Goal: Task Accomplishment & Management: Complete application form

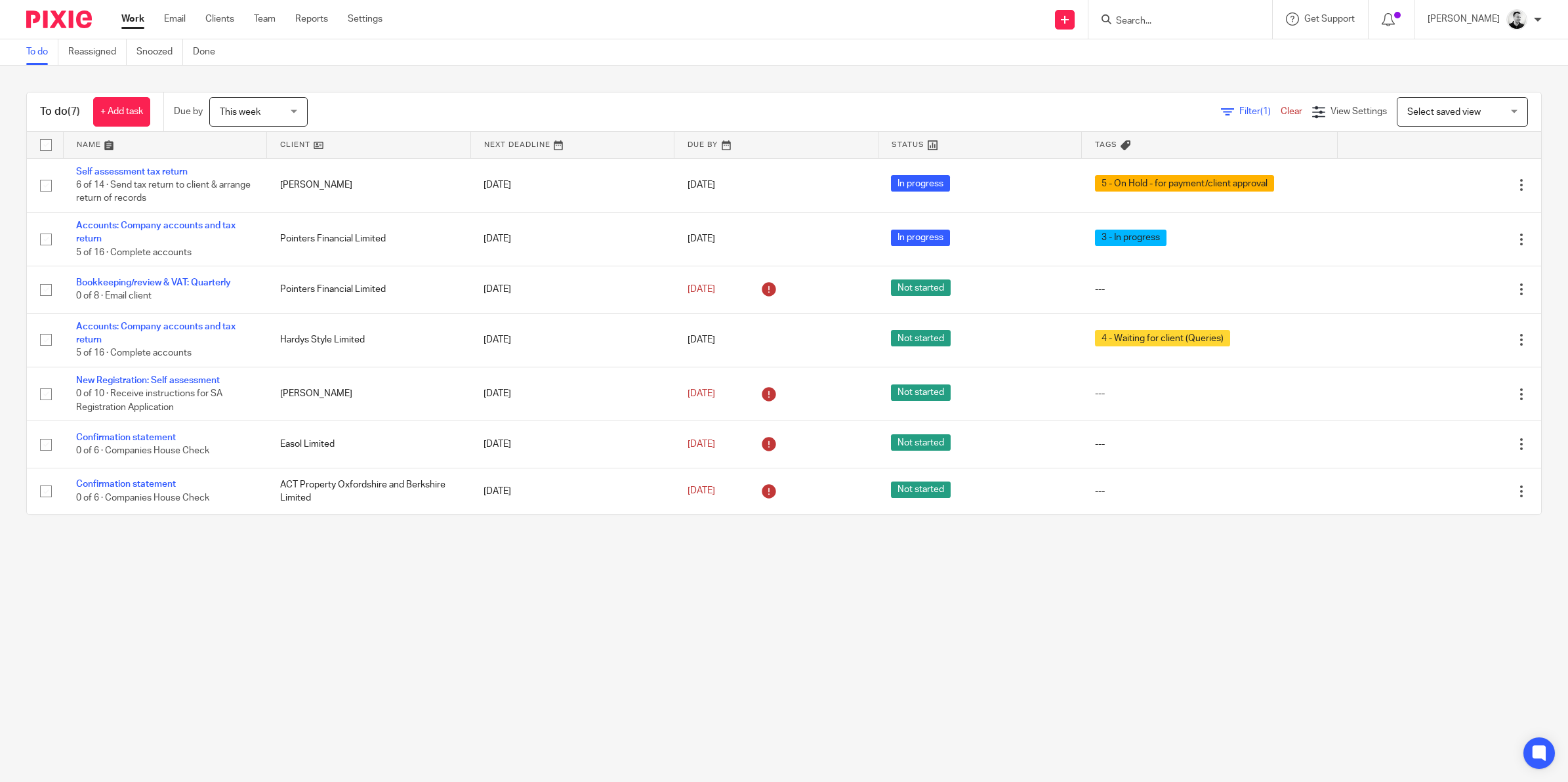
click at [285, 105] on span "This week" at bounding box center [254, 111] width 70 height 27
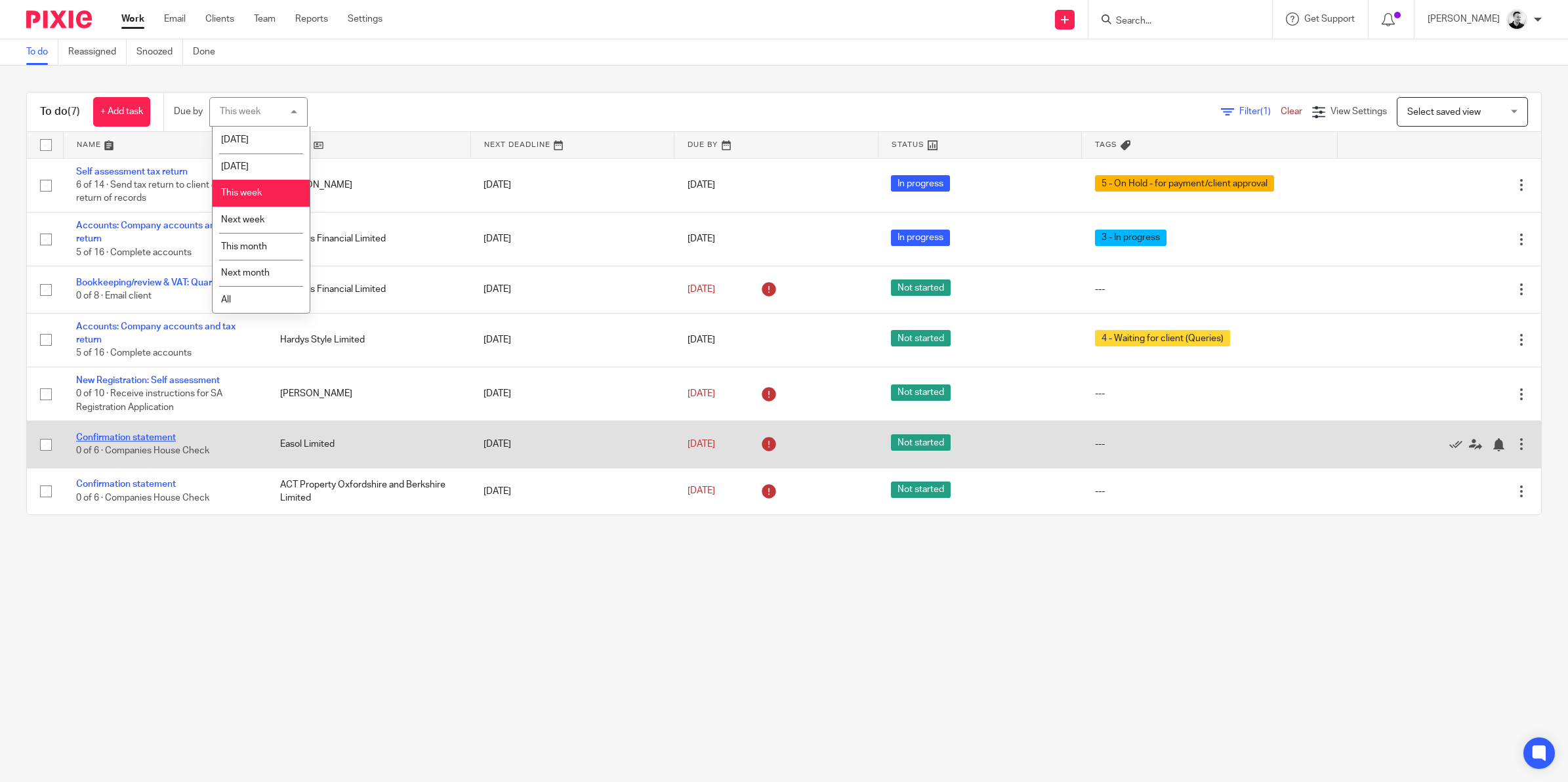
click at [106, 434] on link "Confirmation statement" at bounding box center [126, 438] width 100 height 9
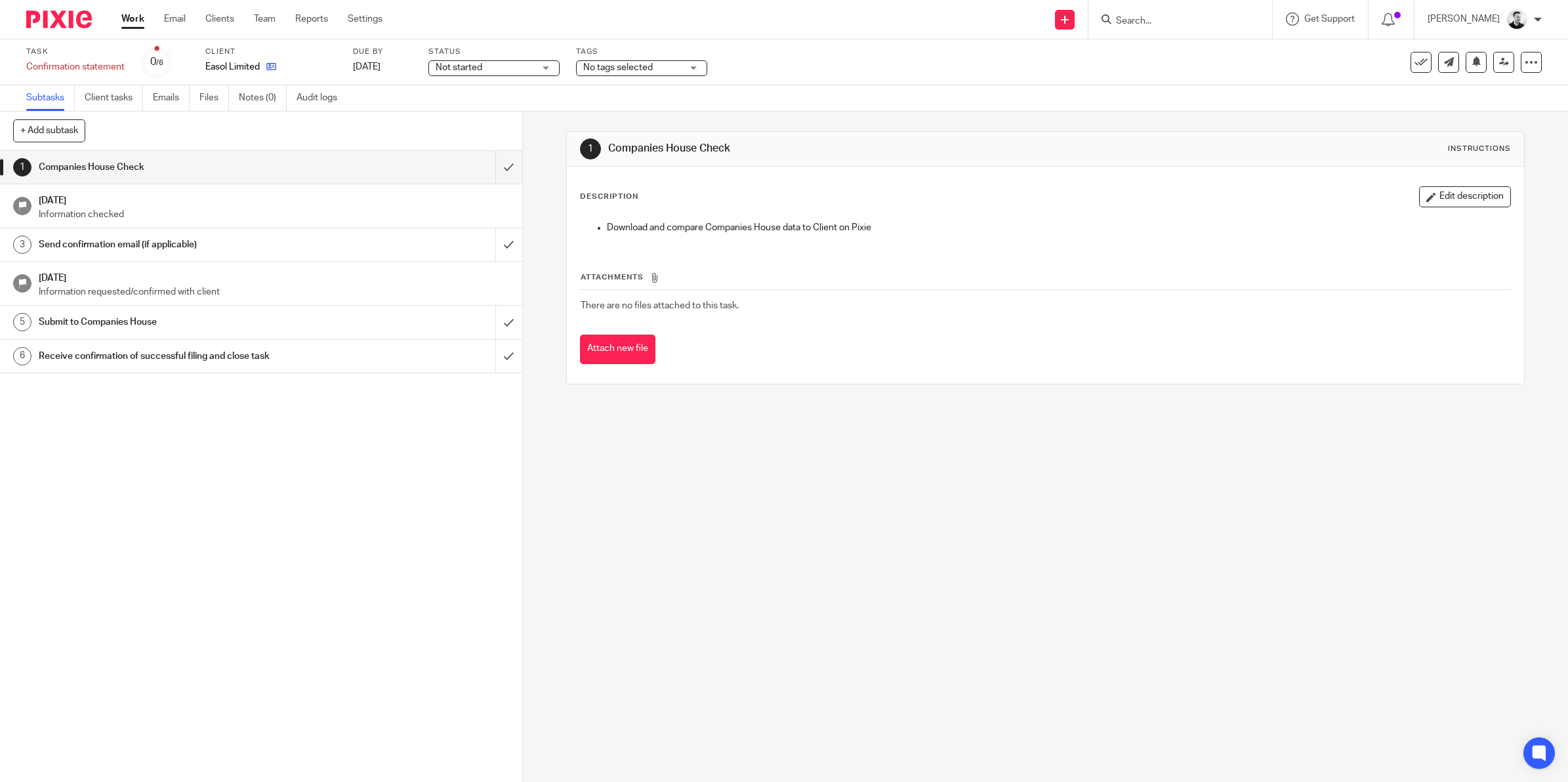
click at [270, 72] on link at bounding box center [268, 67] width 17 height 13
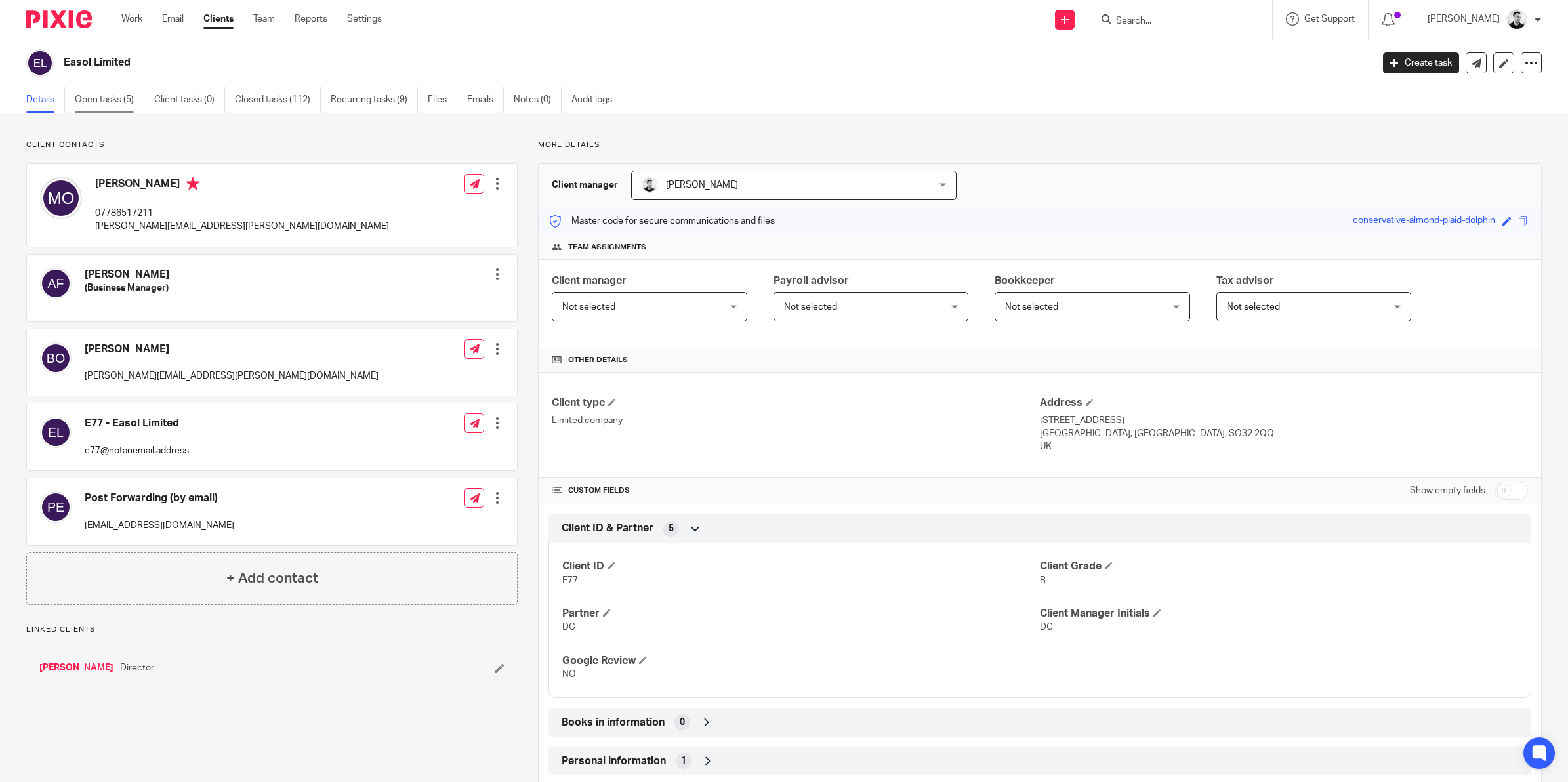
click at [125, 95] on link "Open tasks (5)" at bounding box center [110, 100] width 70 height 26
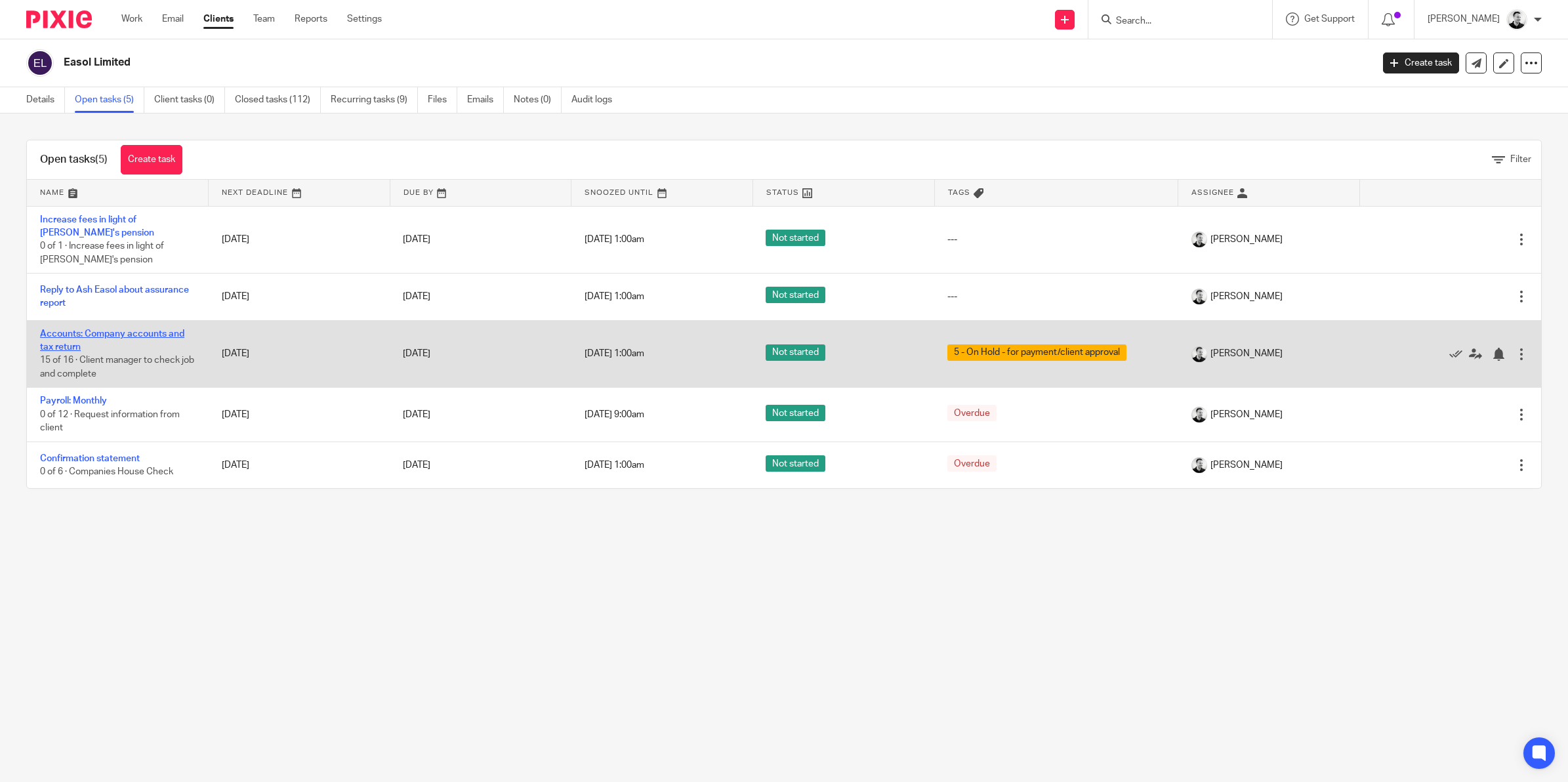
click at [166, 331] on link "Accounts: Company accounts and tax return" at bounding box center [112, 340] width 145 height 22
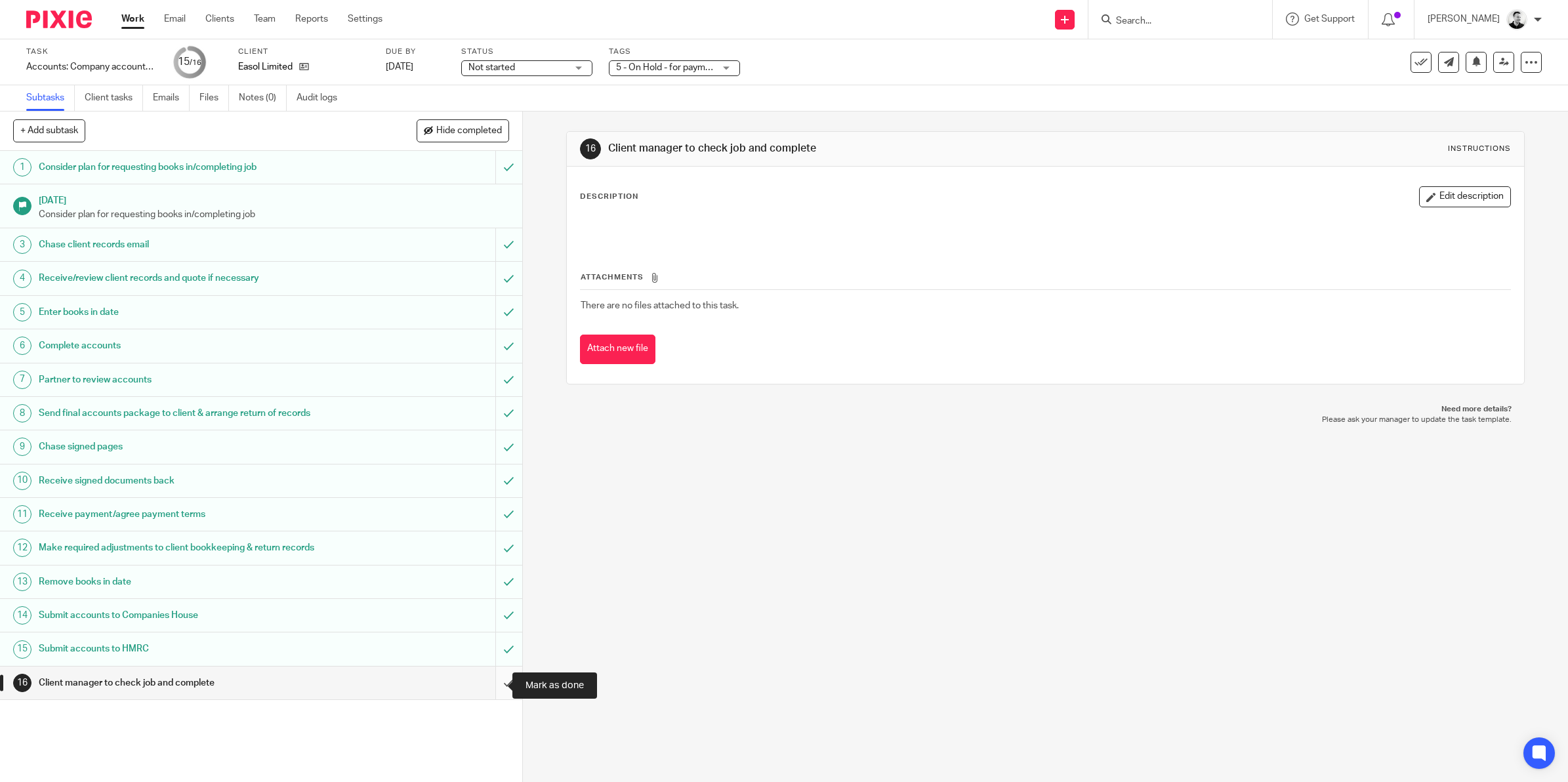
click at [488, 684] on input "submit" at bounding box center [261, 682] width 522 height 33
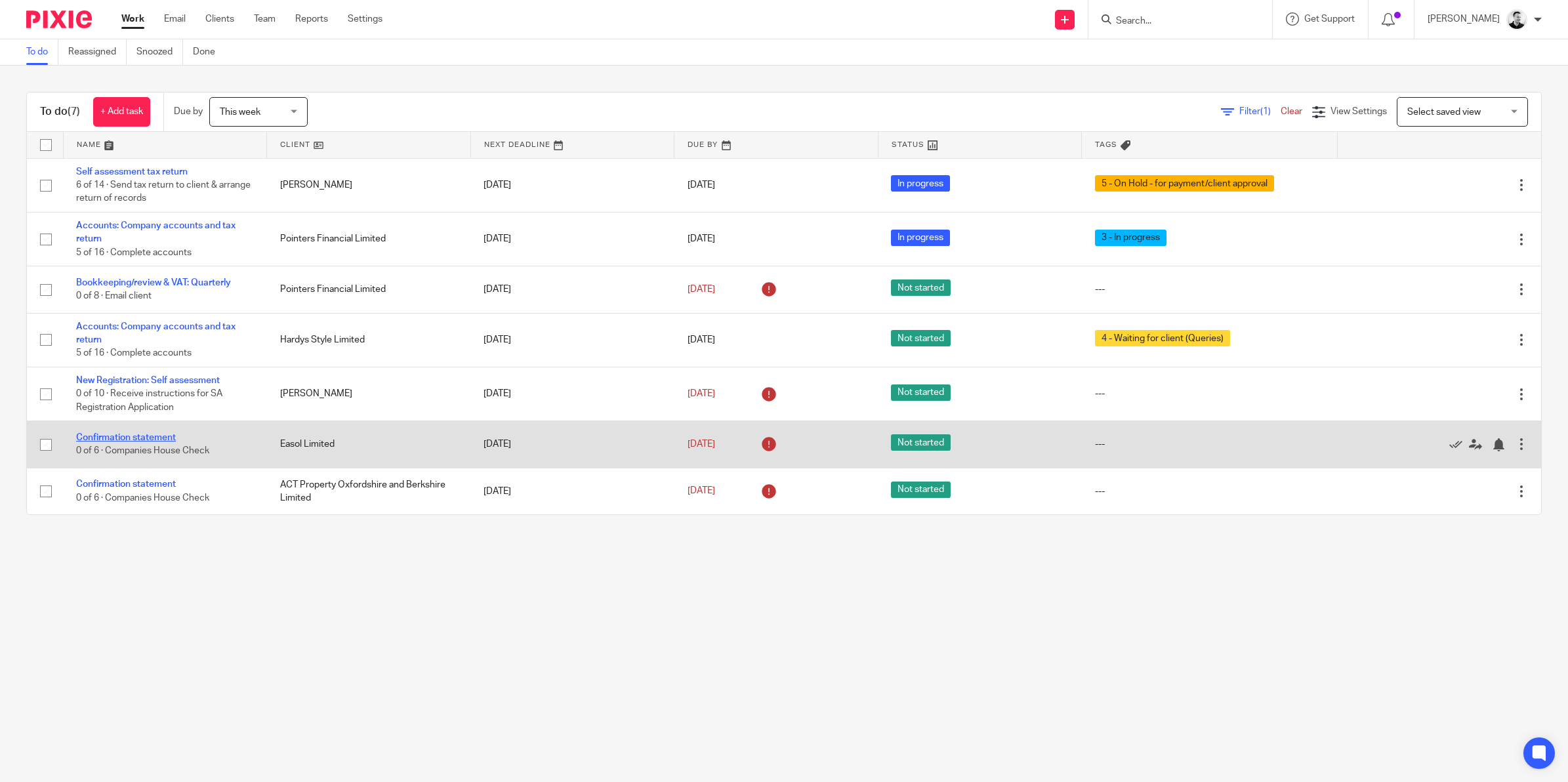
click at [132, 439] on link "Confirmation statement" at bounding box center [126, 438] width 100 height 9
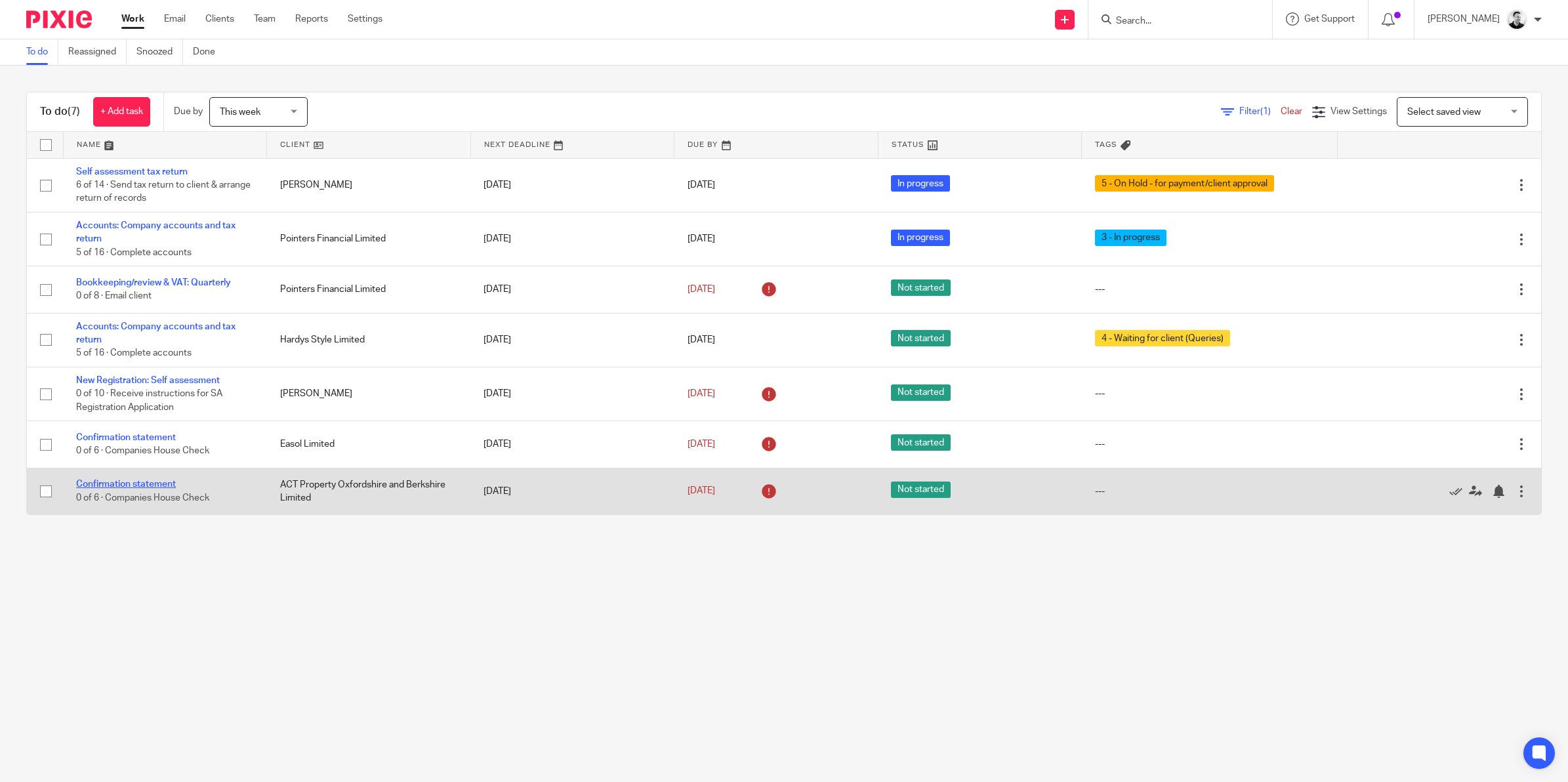
click at [142, 483] on link "Confirmation statement" at bounding box center [126, 484] width 100 height 9
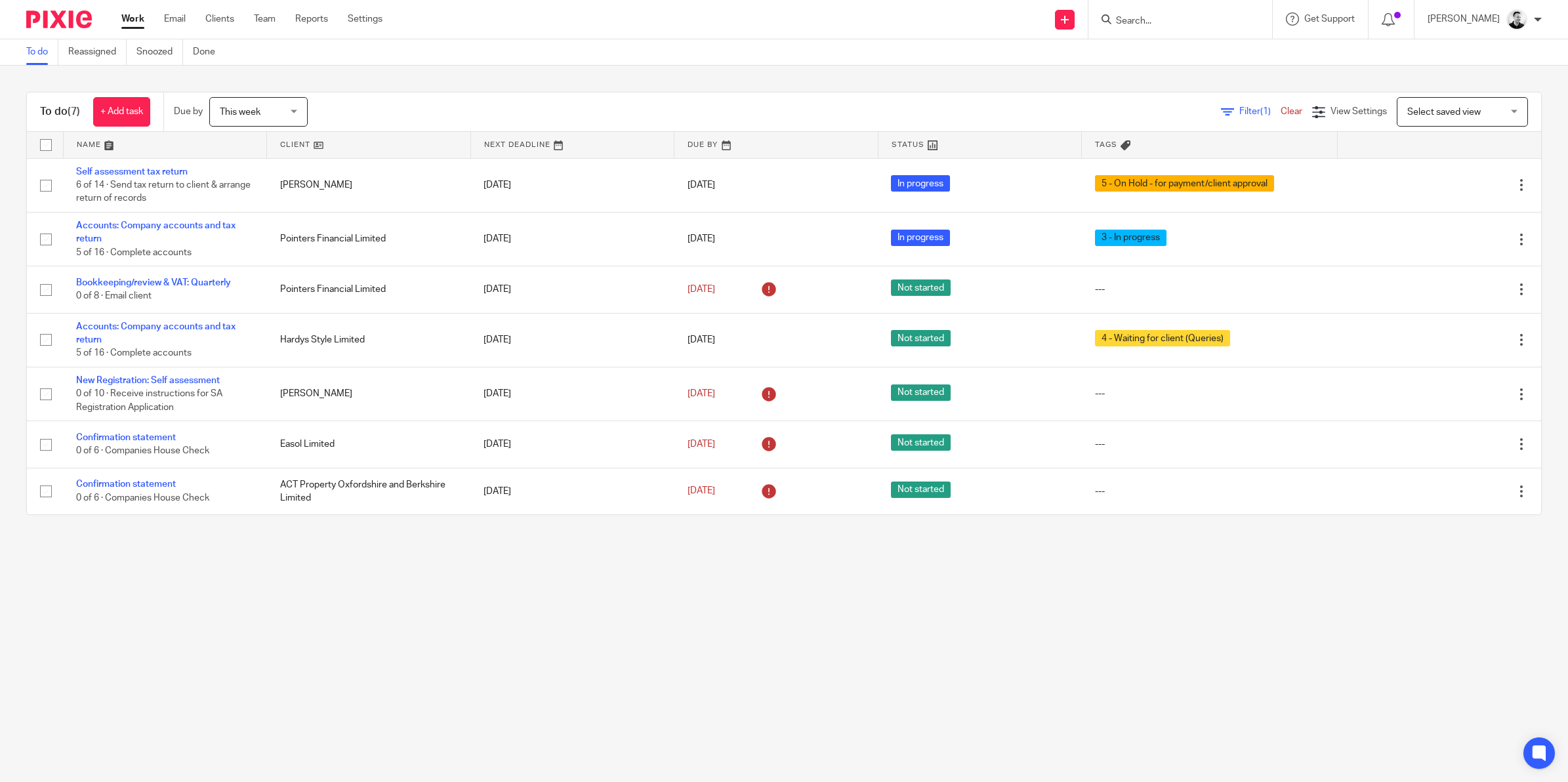
click at [1158, 23] on input "Search" at bounding box center [1174, 22] width 118 height 12
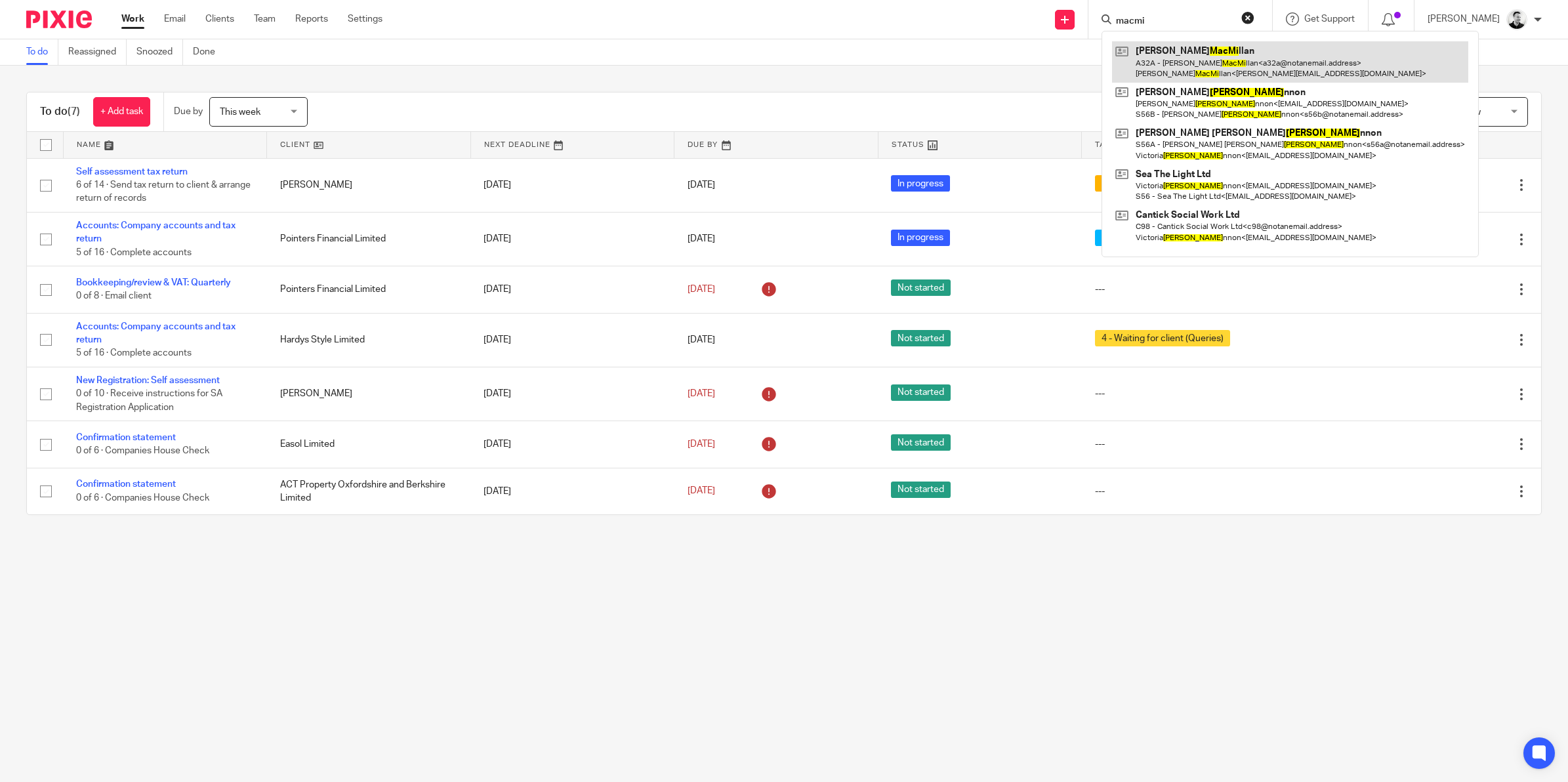
type input "macmi"
click at [1205, 59] on link at bounding box center [1289, 62] width 356 height 41
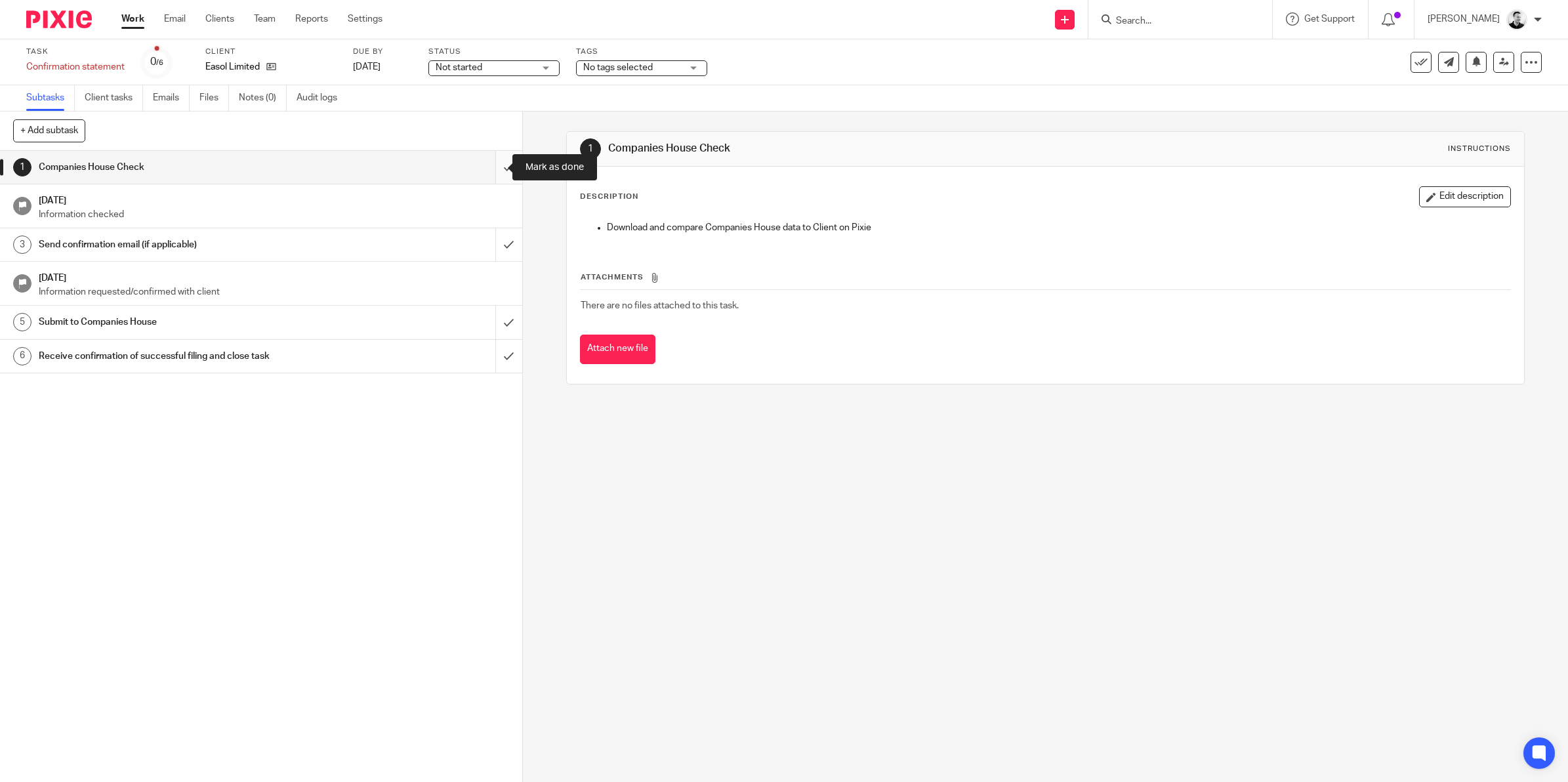
click at [485, 168] on input "submit" at bounding box center [261, 167] width 522 height 33
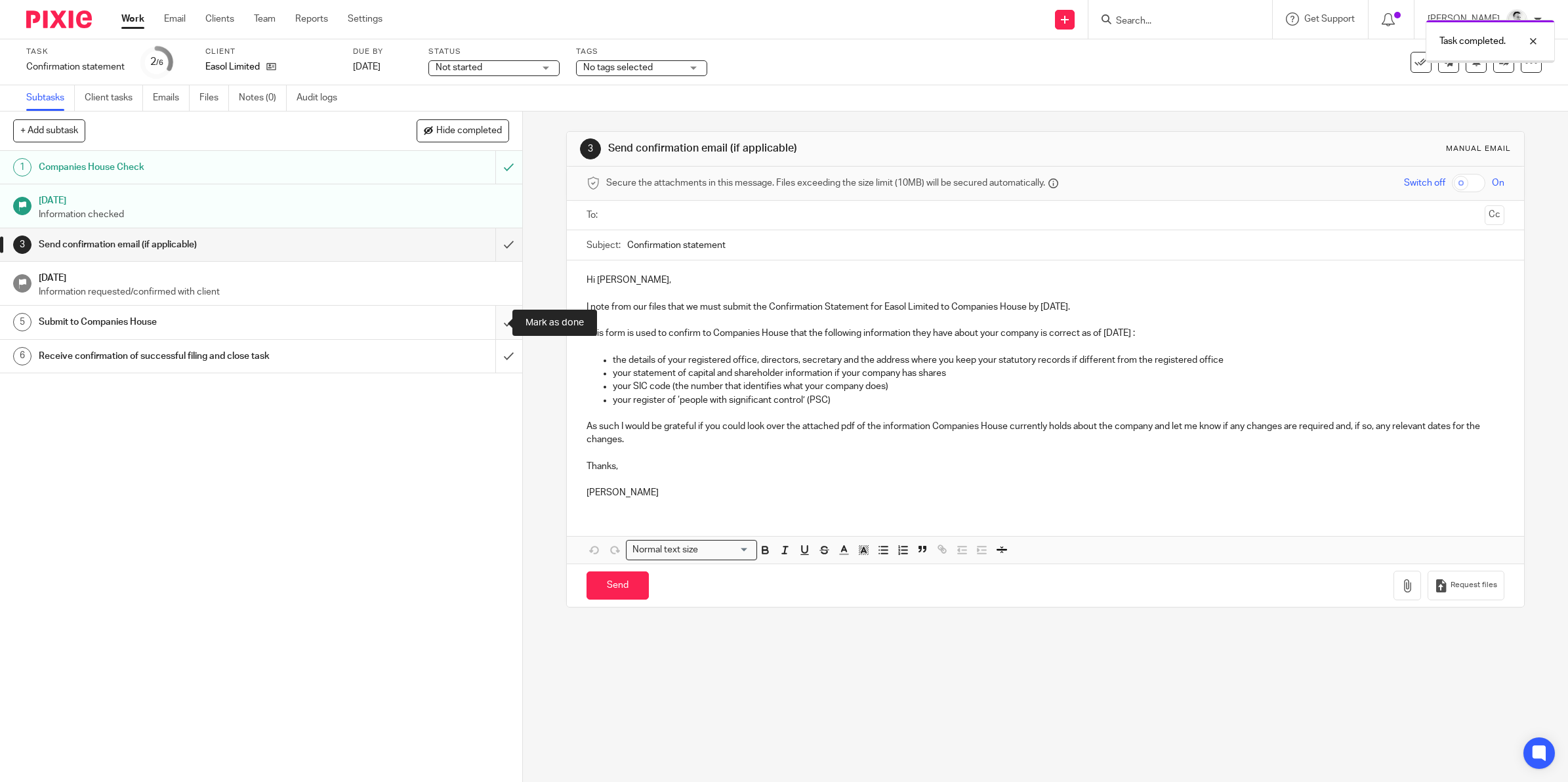
click at [495, 320] on input "submit" at bounding box center [261, 322] width 522 height 33
click at [494, 351] on input "submit" at bounding box center [261, 356] width 522 height 33
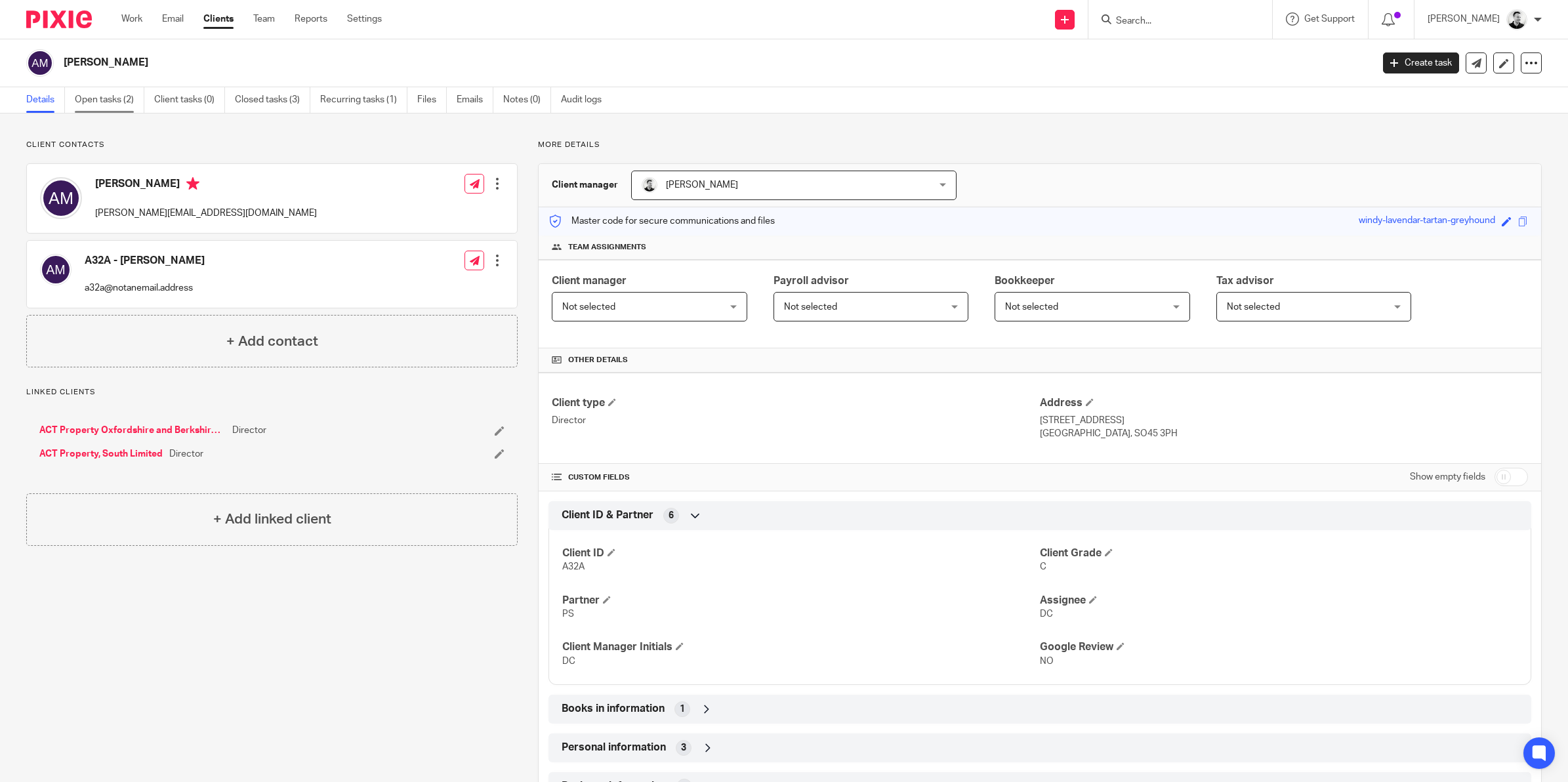
click at [113, 99] on link "Open tasks (2)" at bounding box center [110, 100] width 70 height 26
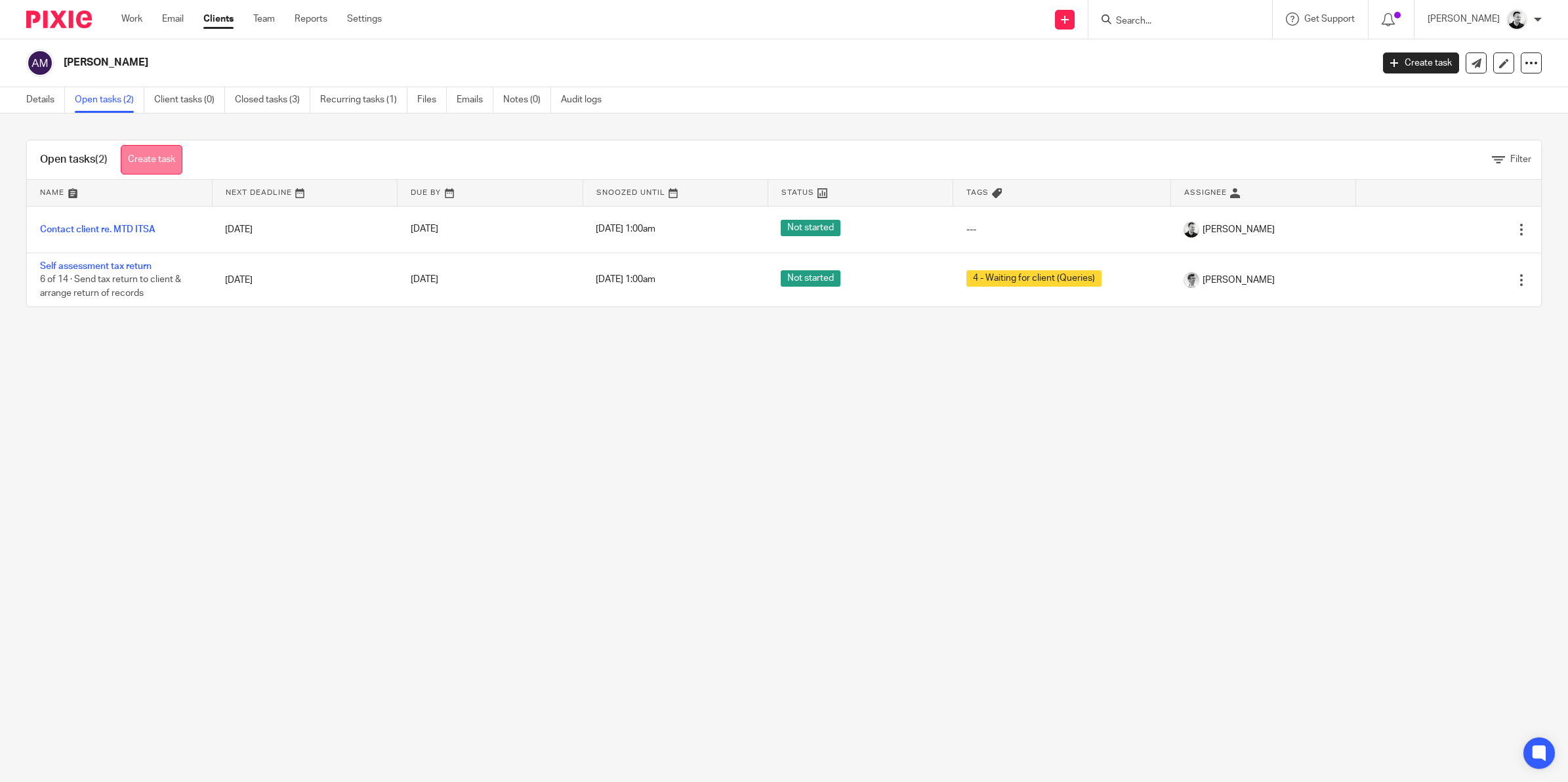
click at [145, 161] on link "Create task" at bounding box center [151, 159] width 61 height 30
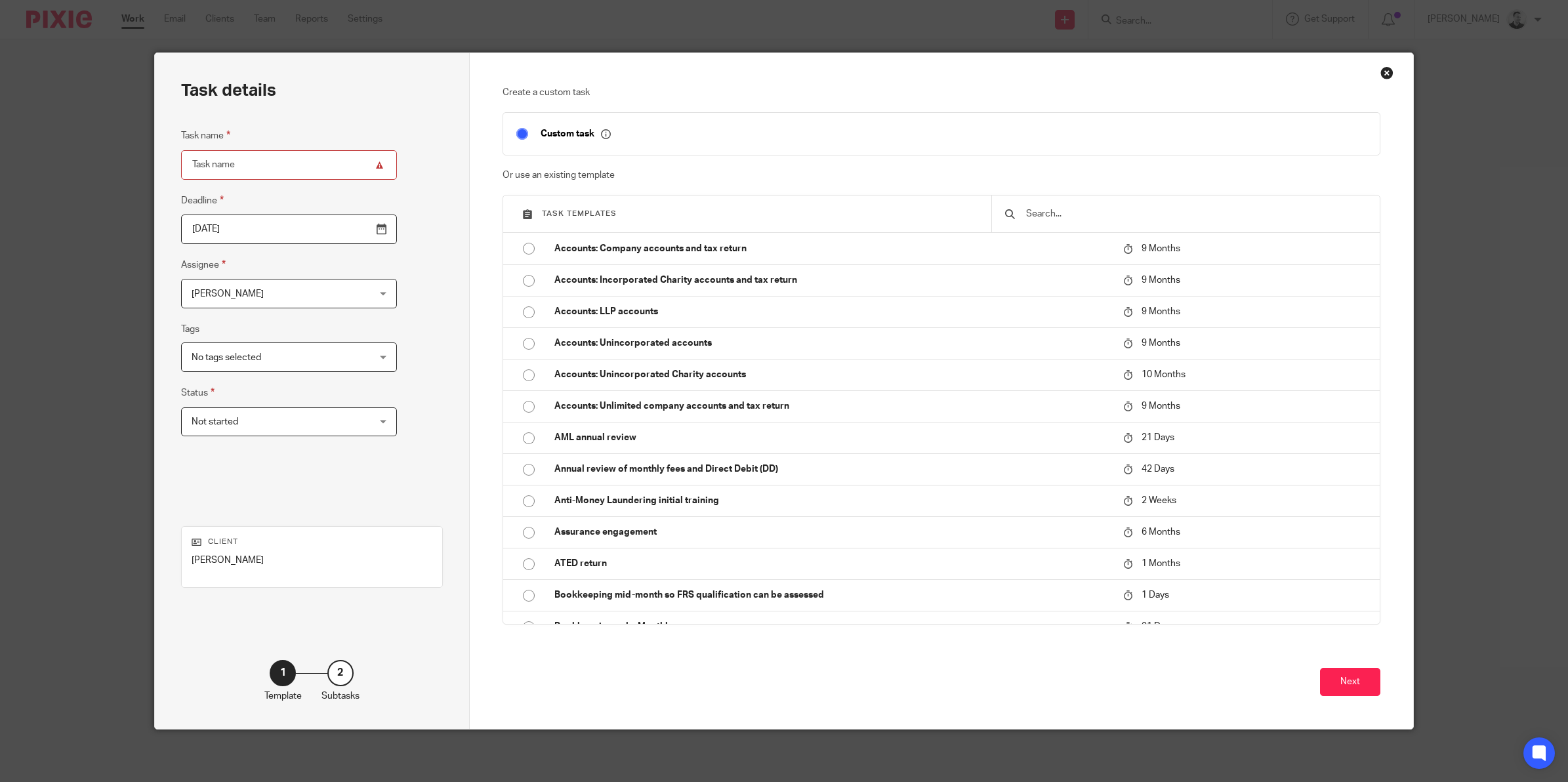
click at [1096, 212] on input "text" at bounding box center [1195, 213] width 341 height 14
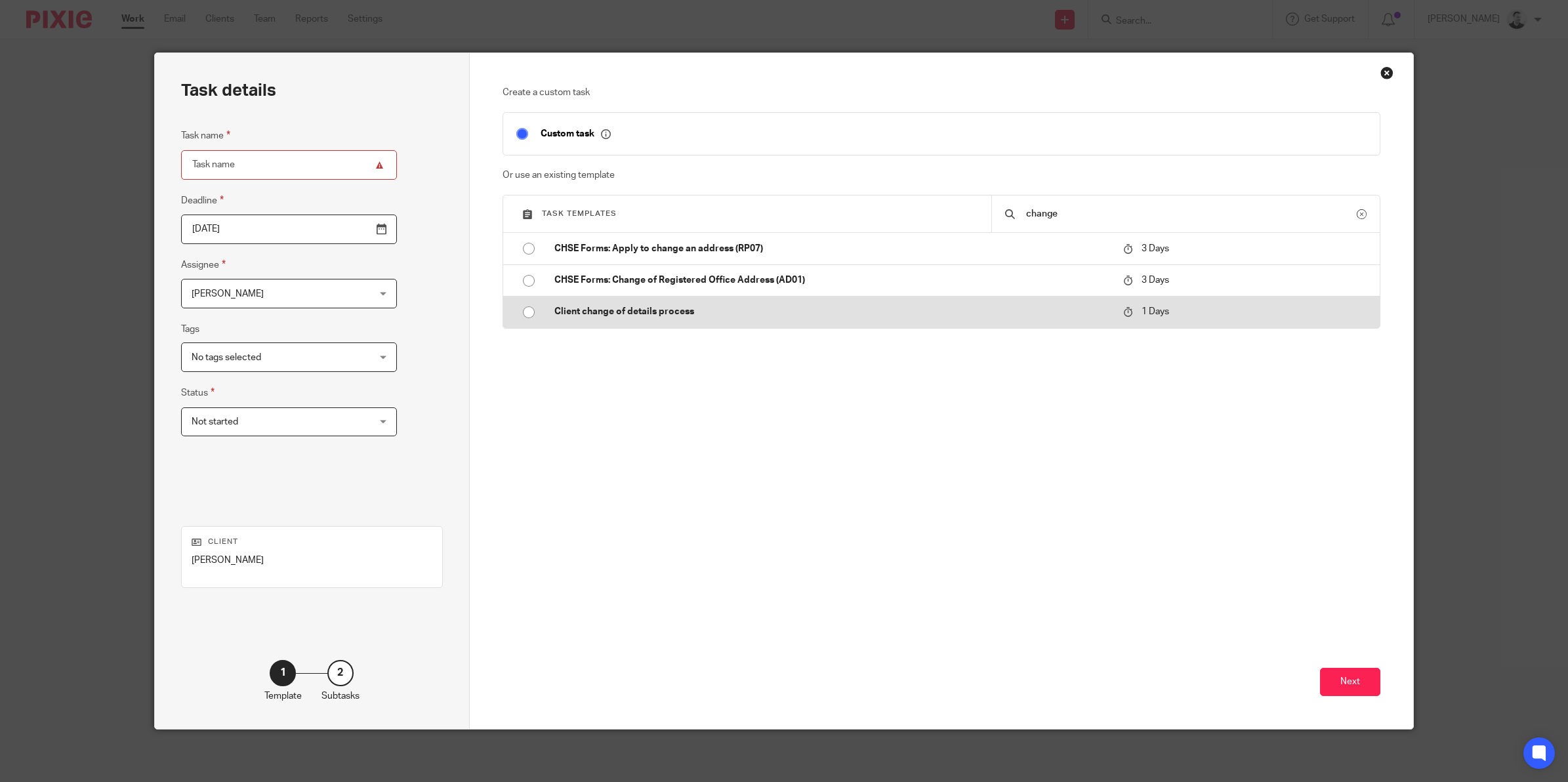
type input "change"
click at [585, 309] on p "Client change of details process" at bounding box center [832, 311] width 556 height 13
type input "2025-08-16"
type input "Client change of details process"
checkbox input "false"
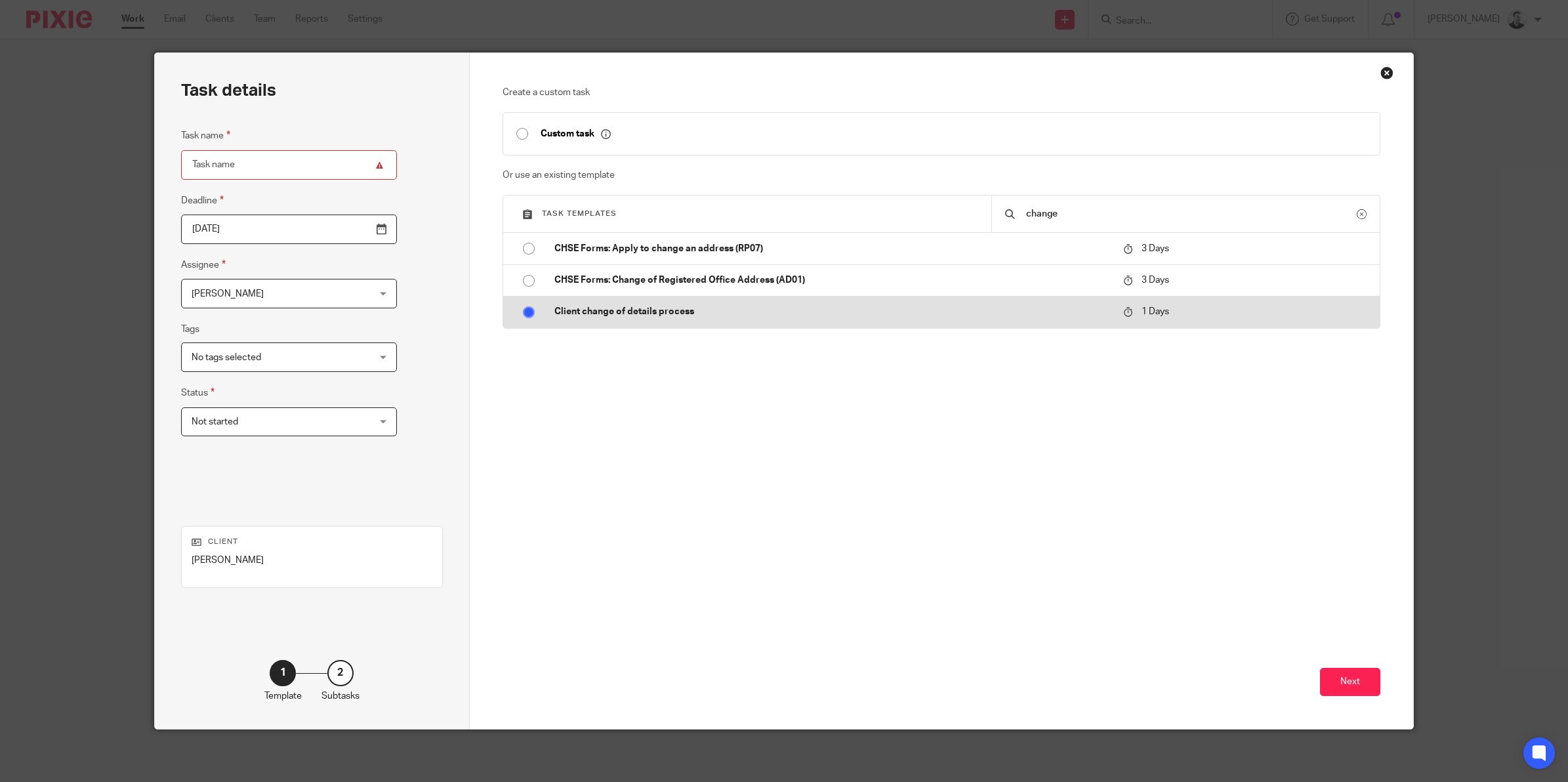
radio input "true"
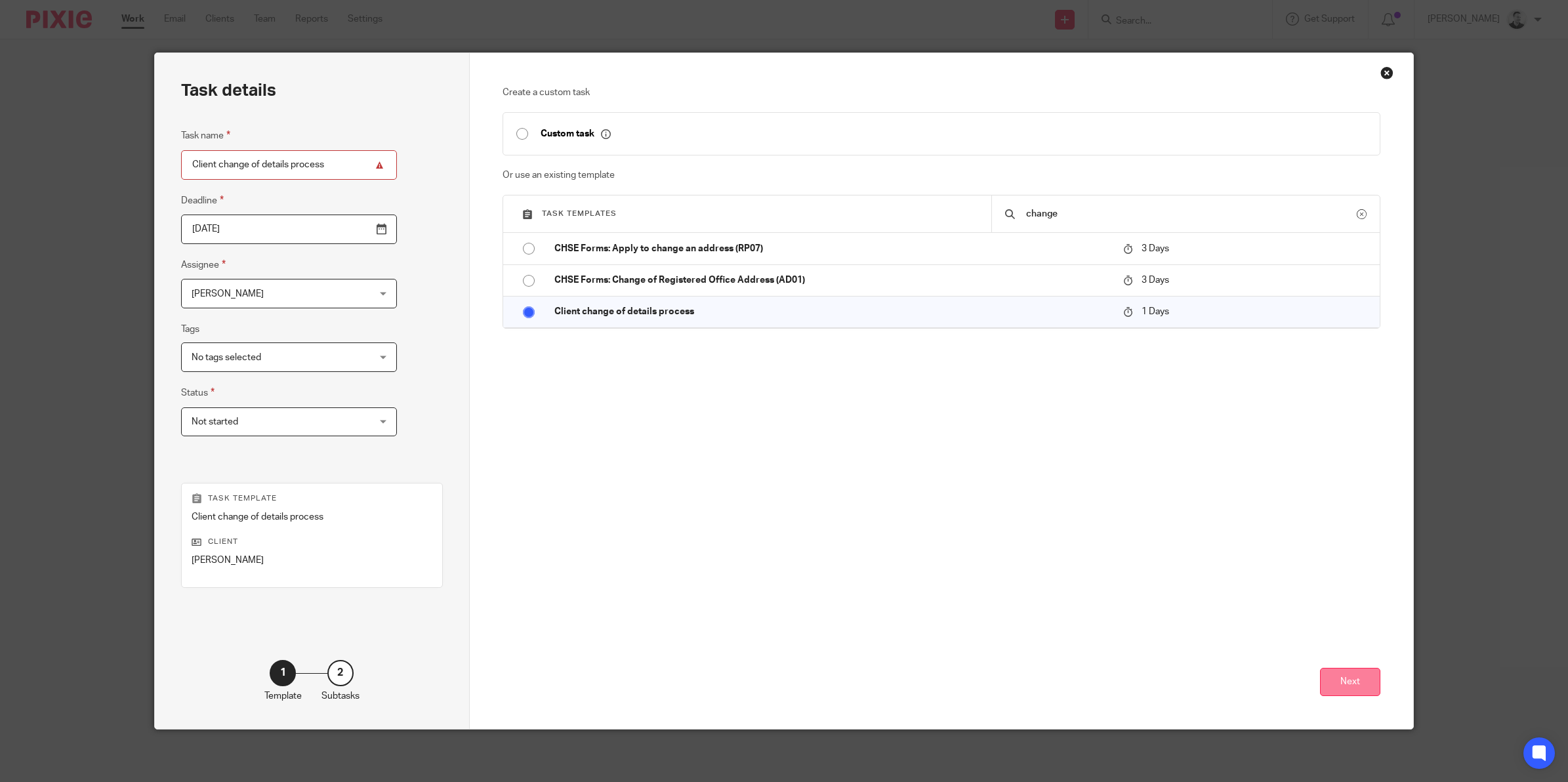
click at [1357, 680] on button "Next" at bounding box center [1350, 681] width 61 height 28
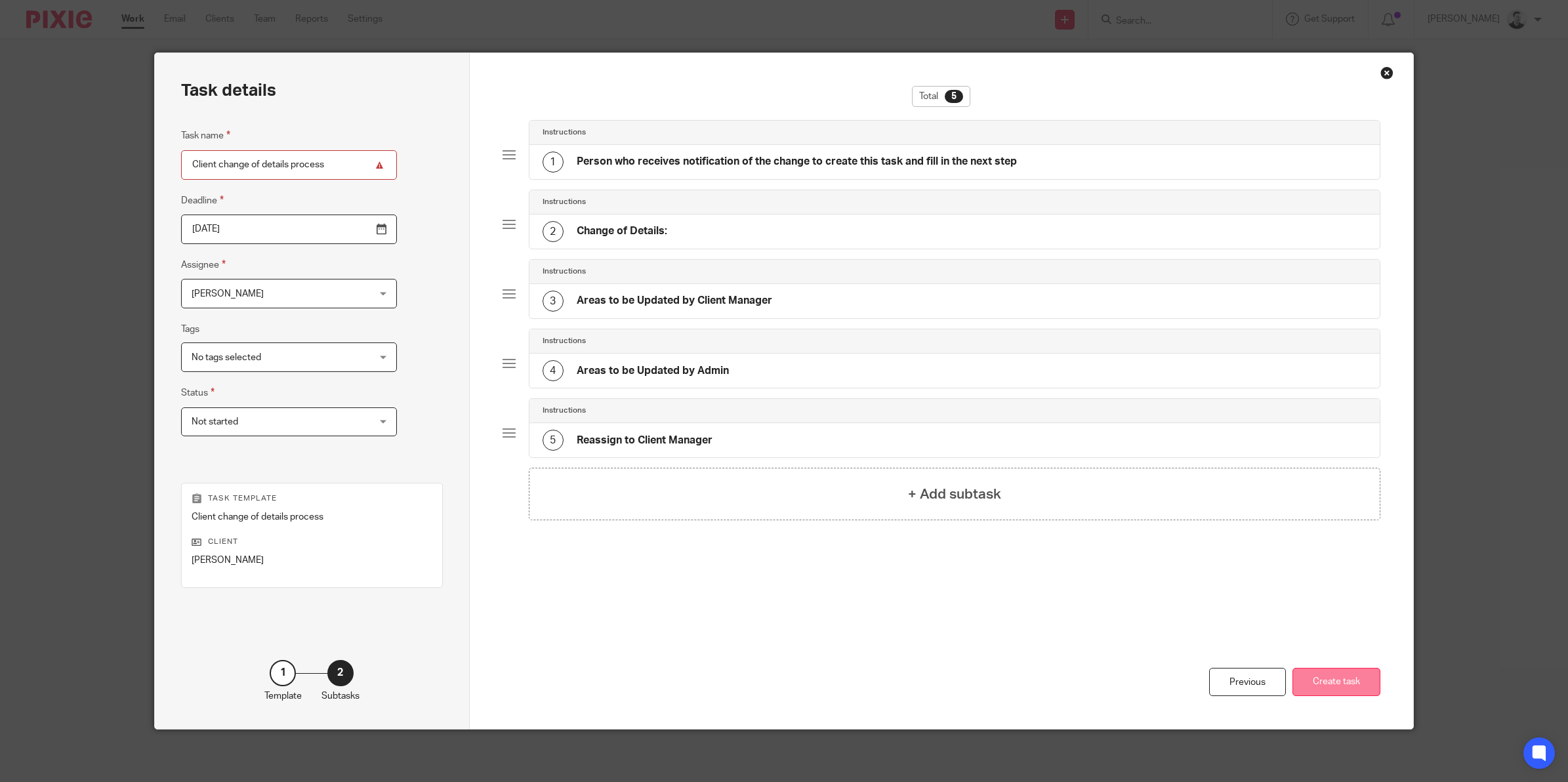
click at [1320, 689] on button "Create task" at bounding box center [1336, 681] width 88 height 28
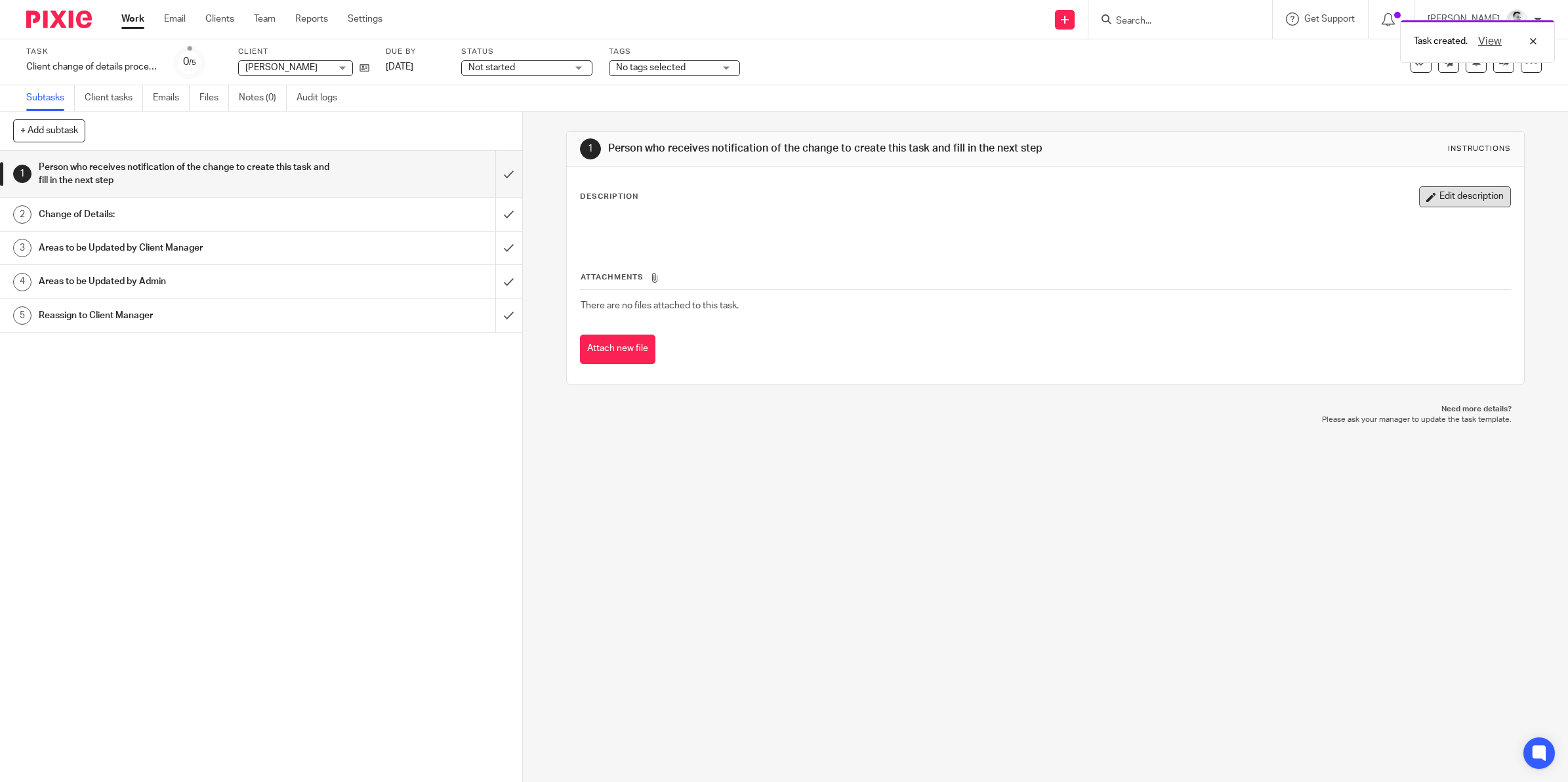
click at [1448, 195] on button "Edit description" at bounding box center [1464, 197] width 92 height 21
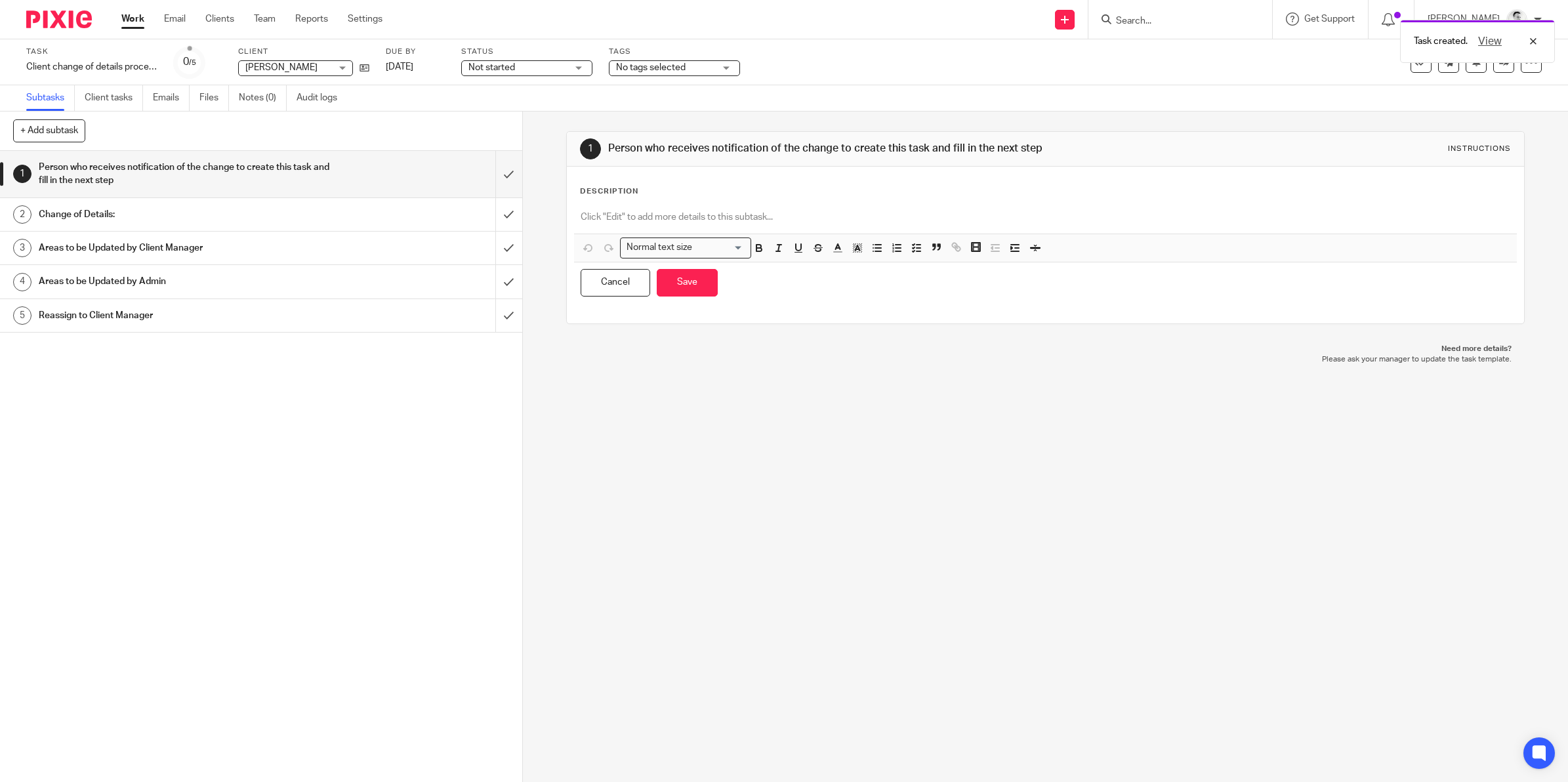
click at [665, 217] on p at bounding box center [1046, 217] width 930 height 13
click at [355, 213] on div "Change of Details:" at bounding box center [260, 214] width 444 height 20
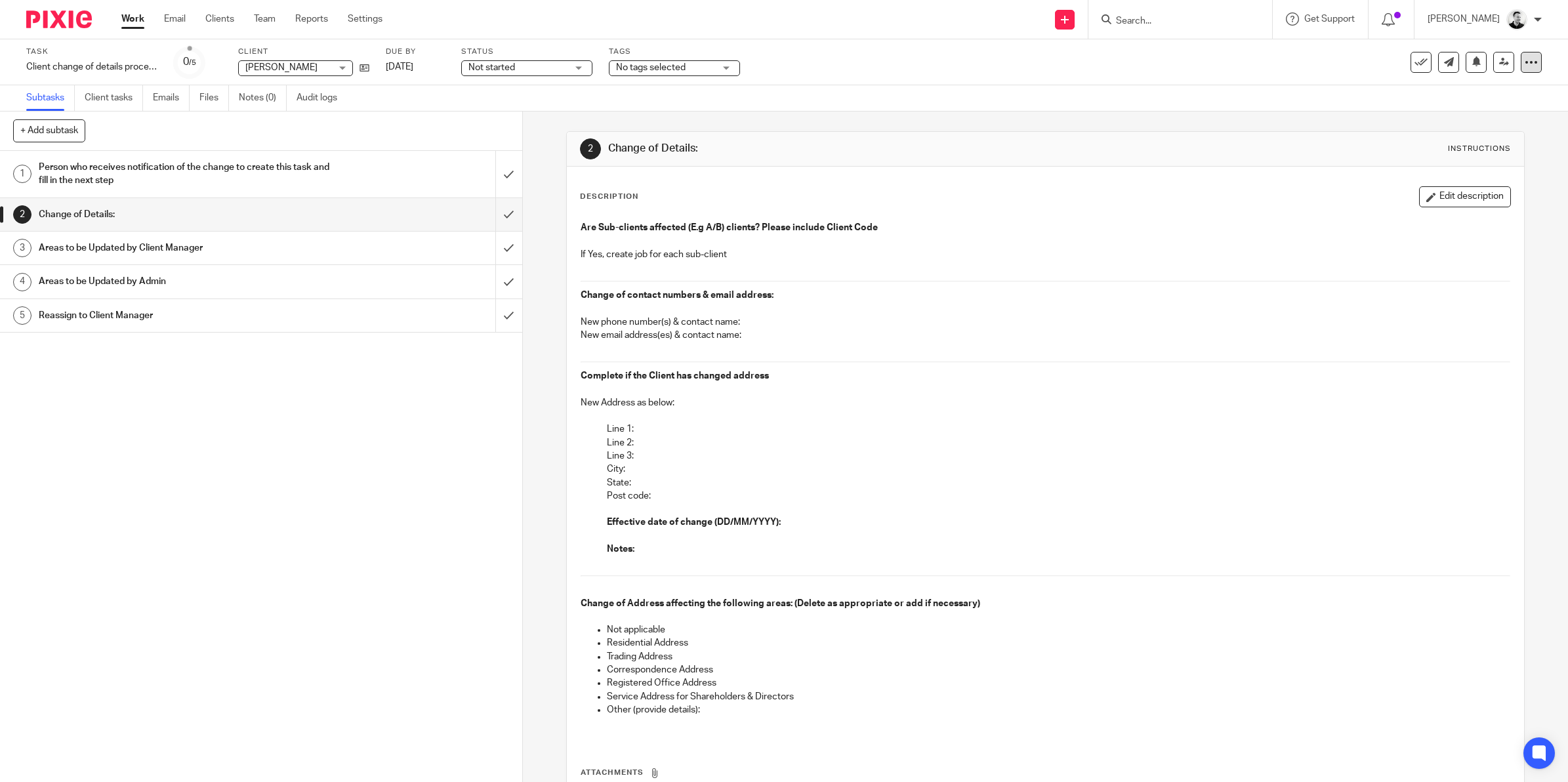
click at [1524, 64] on icon at bounding box center [1530, 62] width 13 height 13
click at [1437, 197] on button "Edit description" at bounding box center [1464, 197] width 92 height 21
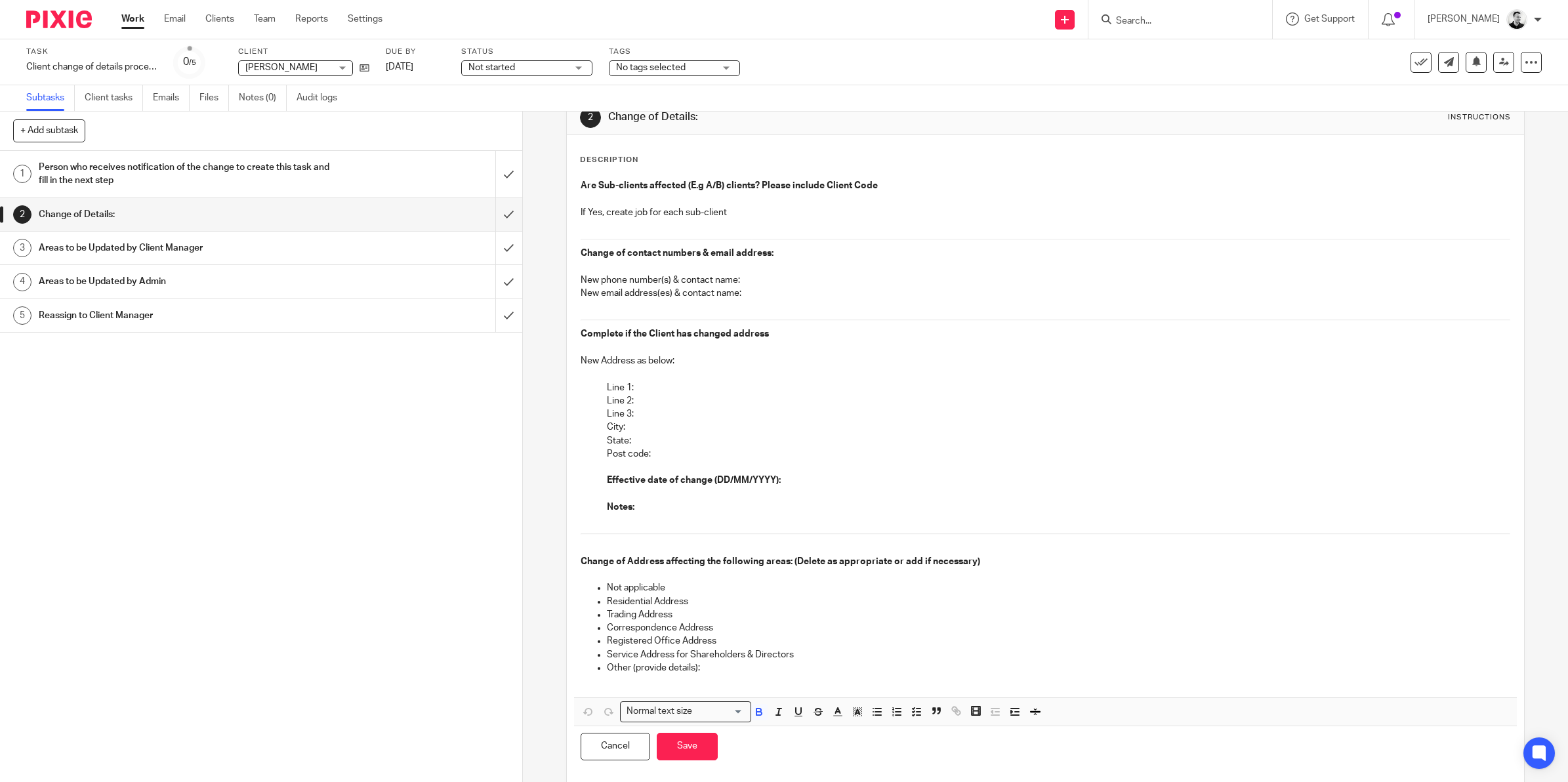
scroll to position [60, 0]
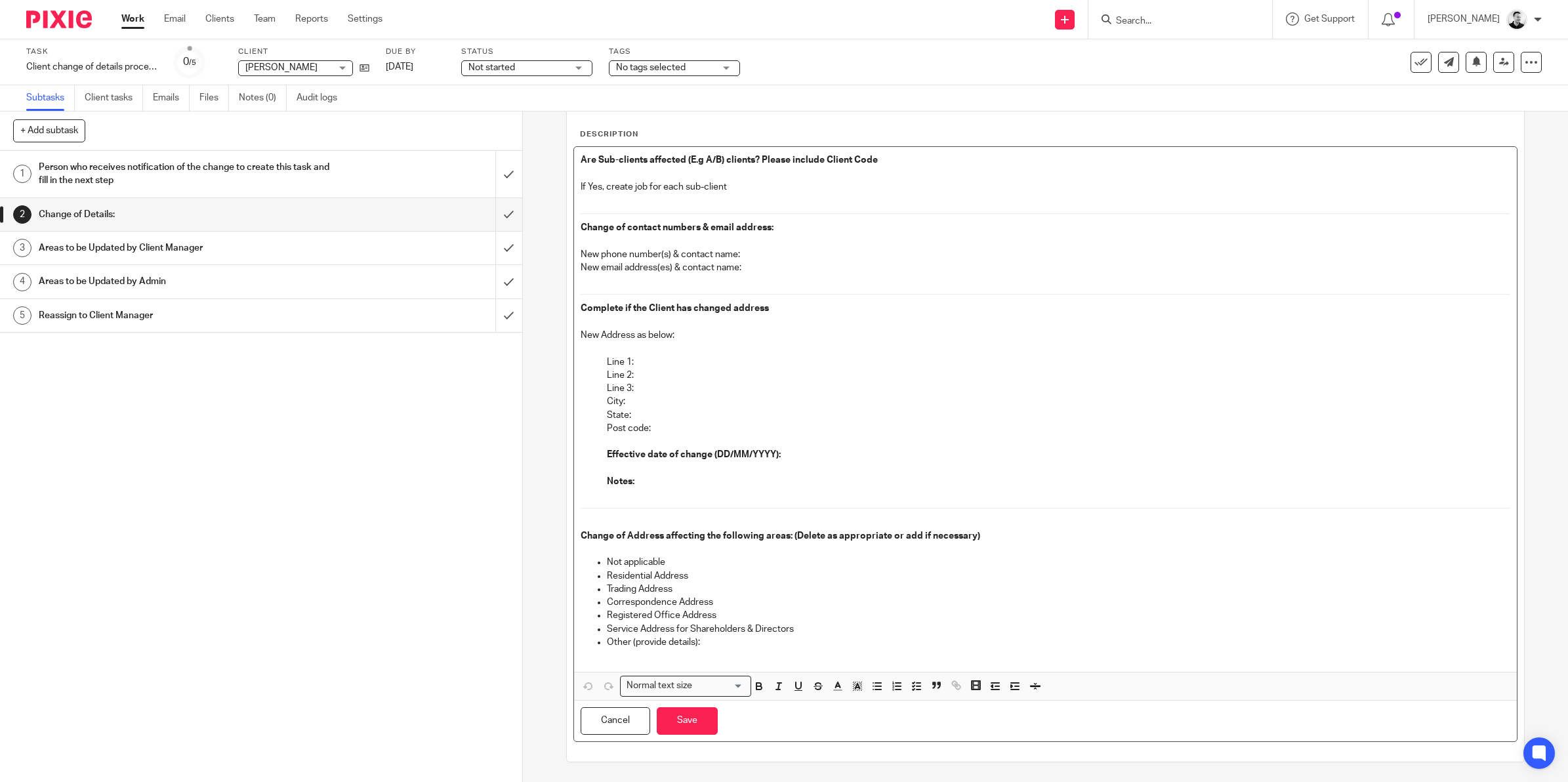
click at [659, 363] on p "Line 1:" at bounding box center [1058, 362] width 903 height 13
click at [628, 398] on p "City:" at bounding box center [1058, 400] width 903 height 13
click at [634, 356] on p "Line 1: 21 ST. JOHNS ROAD" at bounding box center [1058, 361] width 903 height 13
drag, startPoint x: 625, startPoint y: 395, endPoint x: 680, endPoint y: 402, distance: 55.4
click at [680, 402] on p "City: WINCHESTER" at bounding box center [1058, 400] width 903 height 13
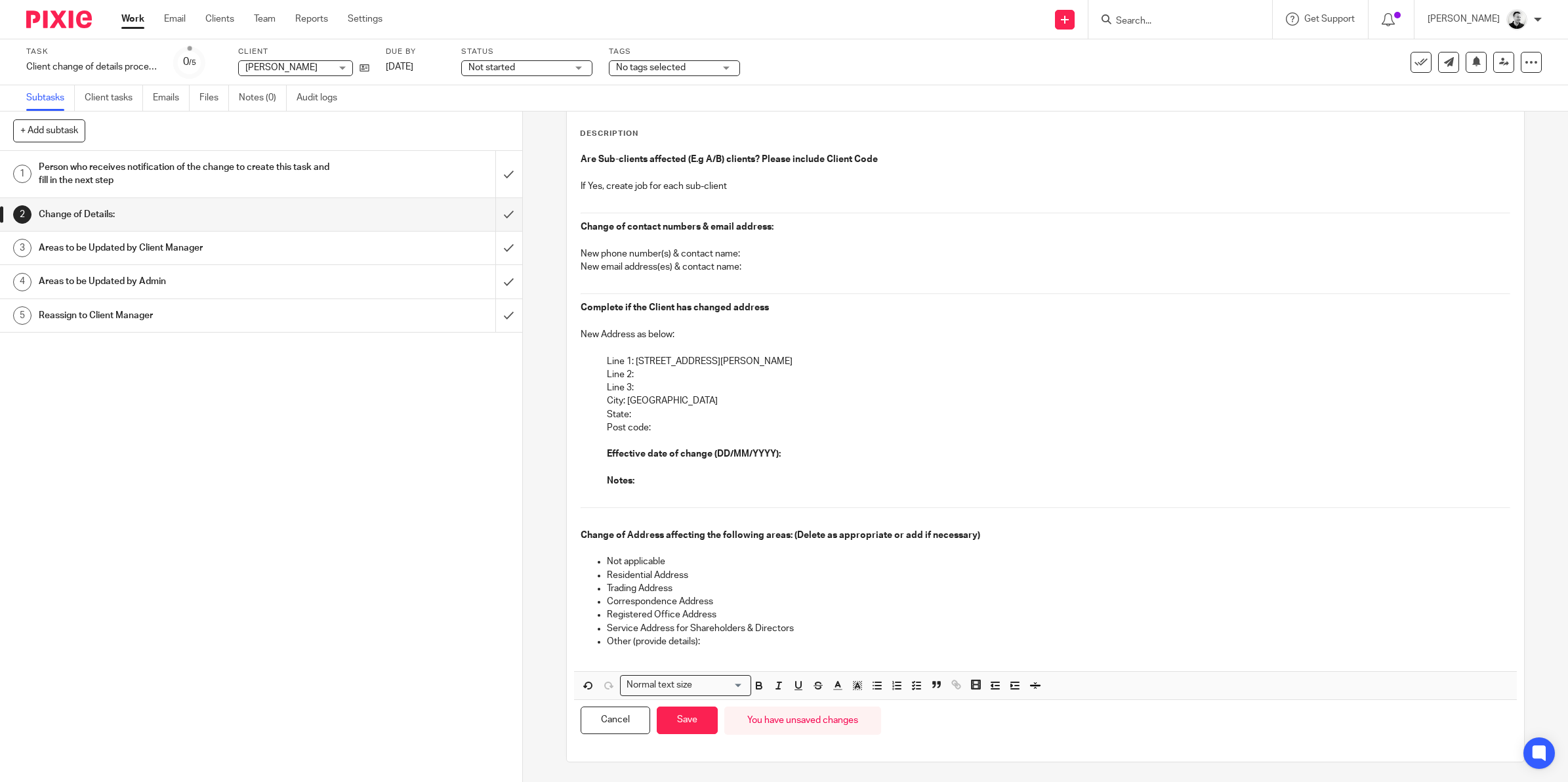
click at [657, 422] on p "Post code:" at bounding box center [1058, 427] width 903 height 13
click at [803, 456] on p "Effective date of change (DD/MM/YYYY):" at bounding box center [1058, 453] width 903 height 13
click at [675, 562] on p "Not applicable" at bounding box center [1058, 561] width 903 height 13
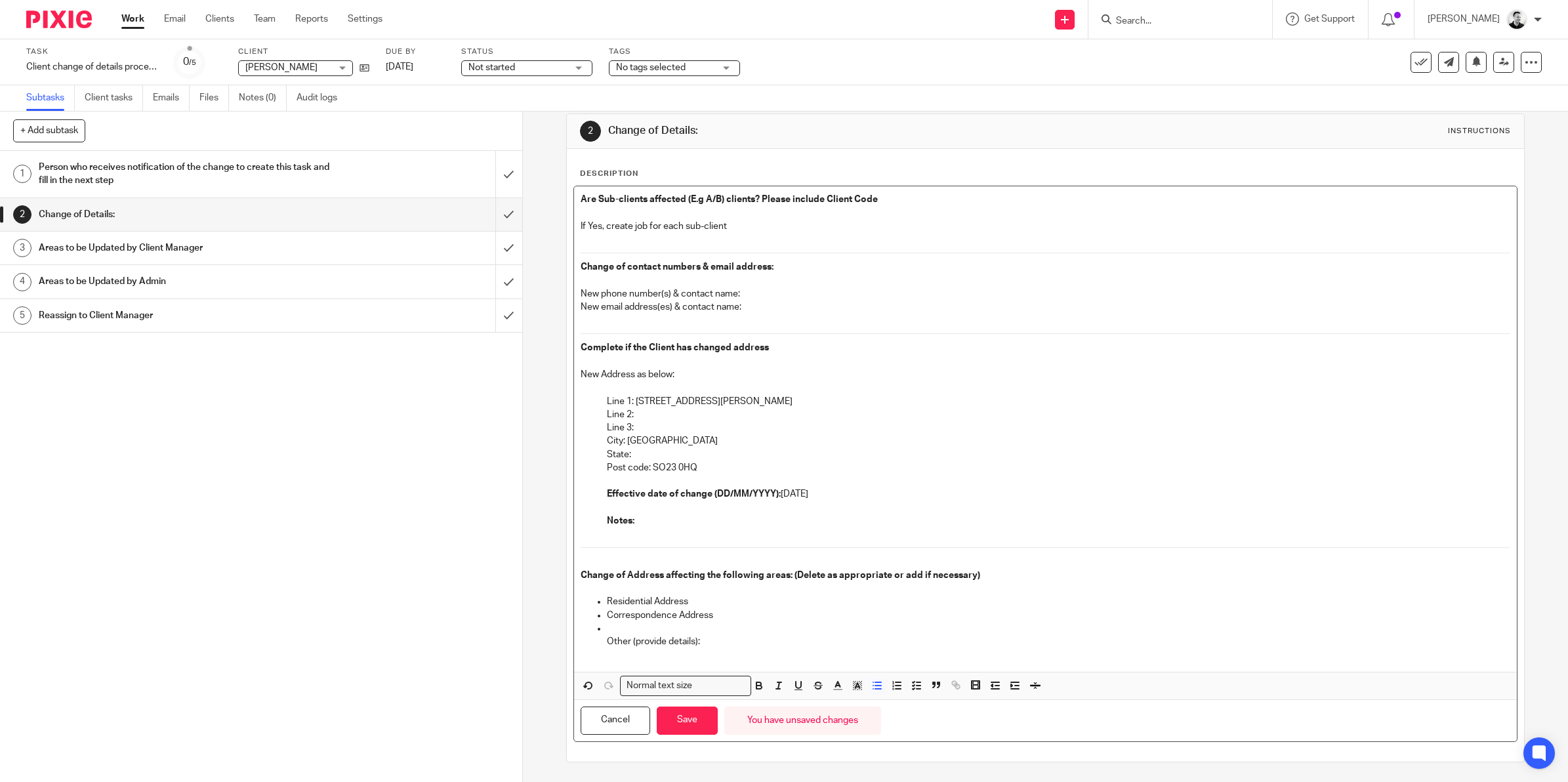
scroll to position [7, 0]
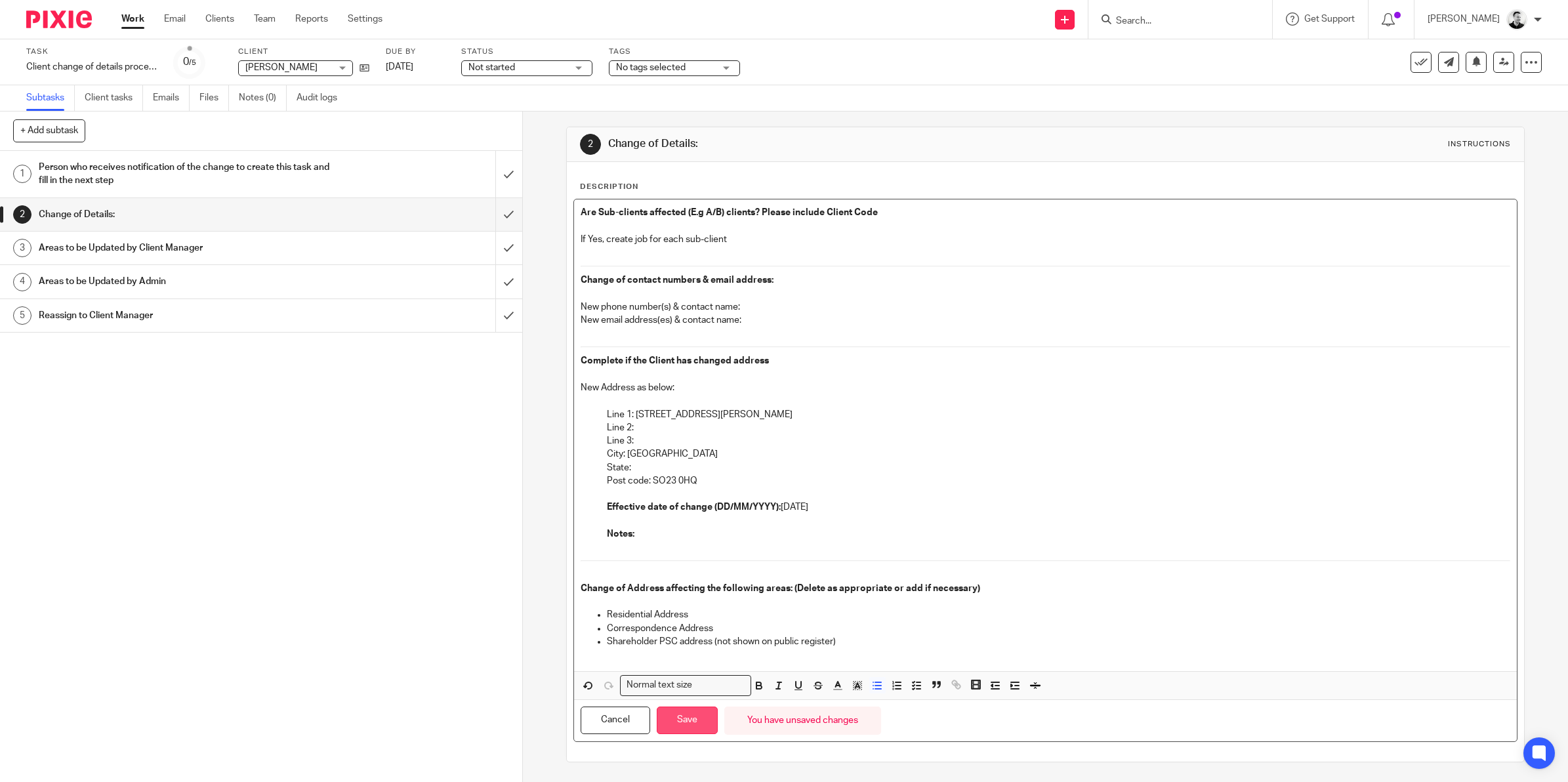
click at [680, 724] on button "Save" at bounding box center [687, 720] width 61 height 28
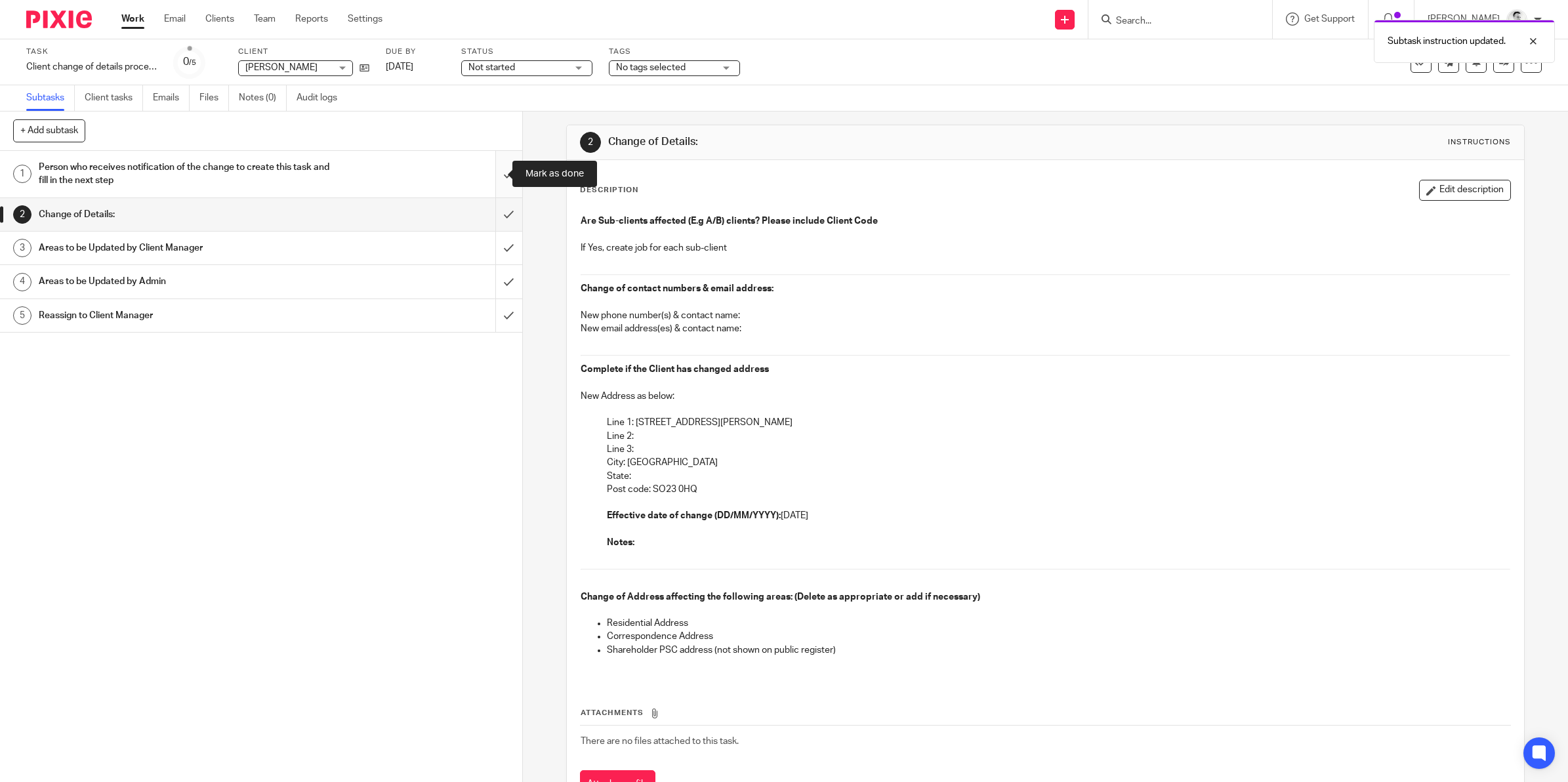
click at [486, 176] on input "submit" at bounding box center [261, 174] width 522 height 47
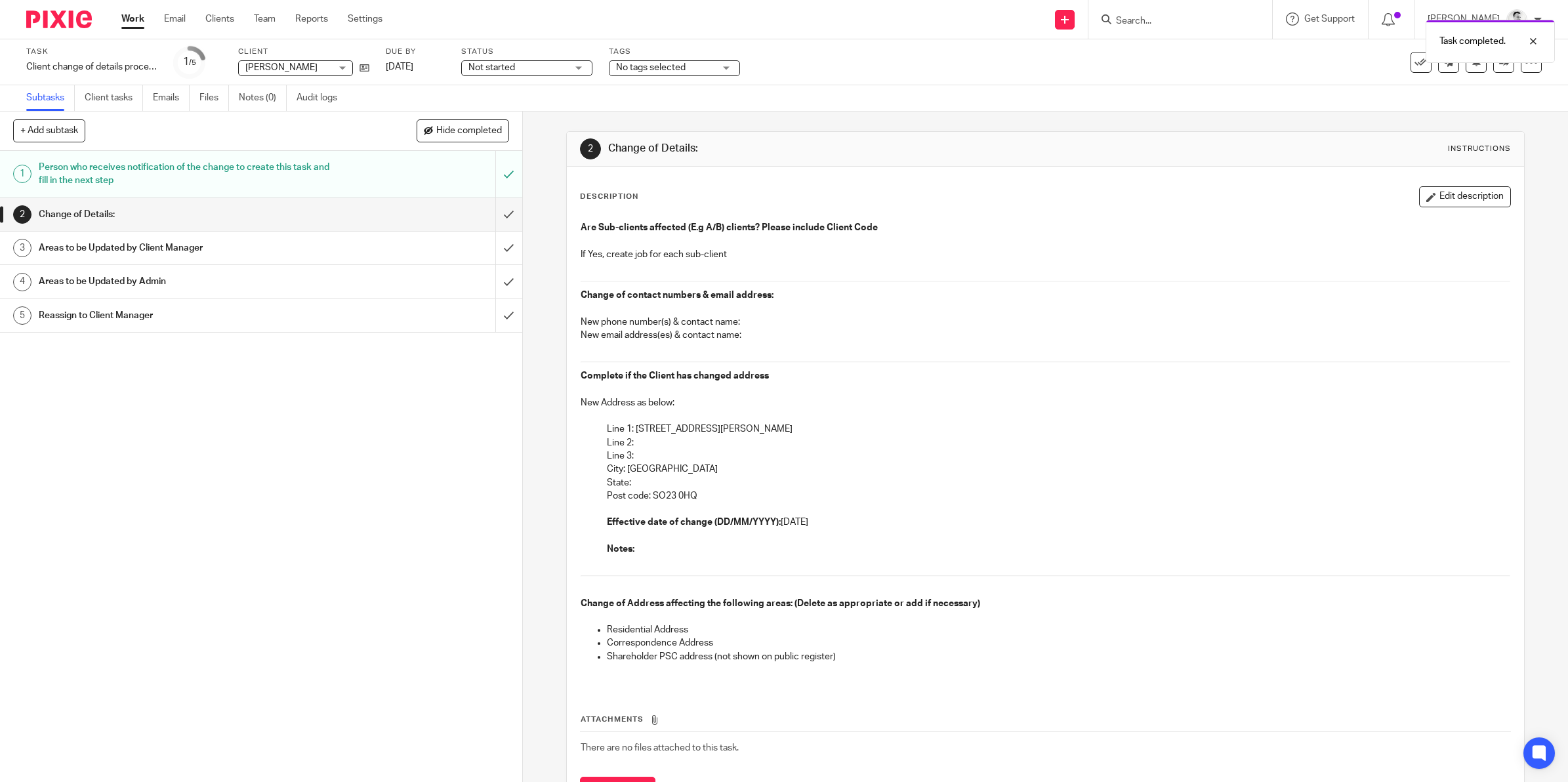
click at [1173, 18] on div "Task completed." at bounding box center [1169, 38] width 771 height 50
click at [1163, 20] on input "Search" at bounding box center [1174, 22] width 118 height 12
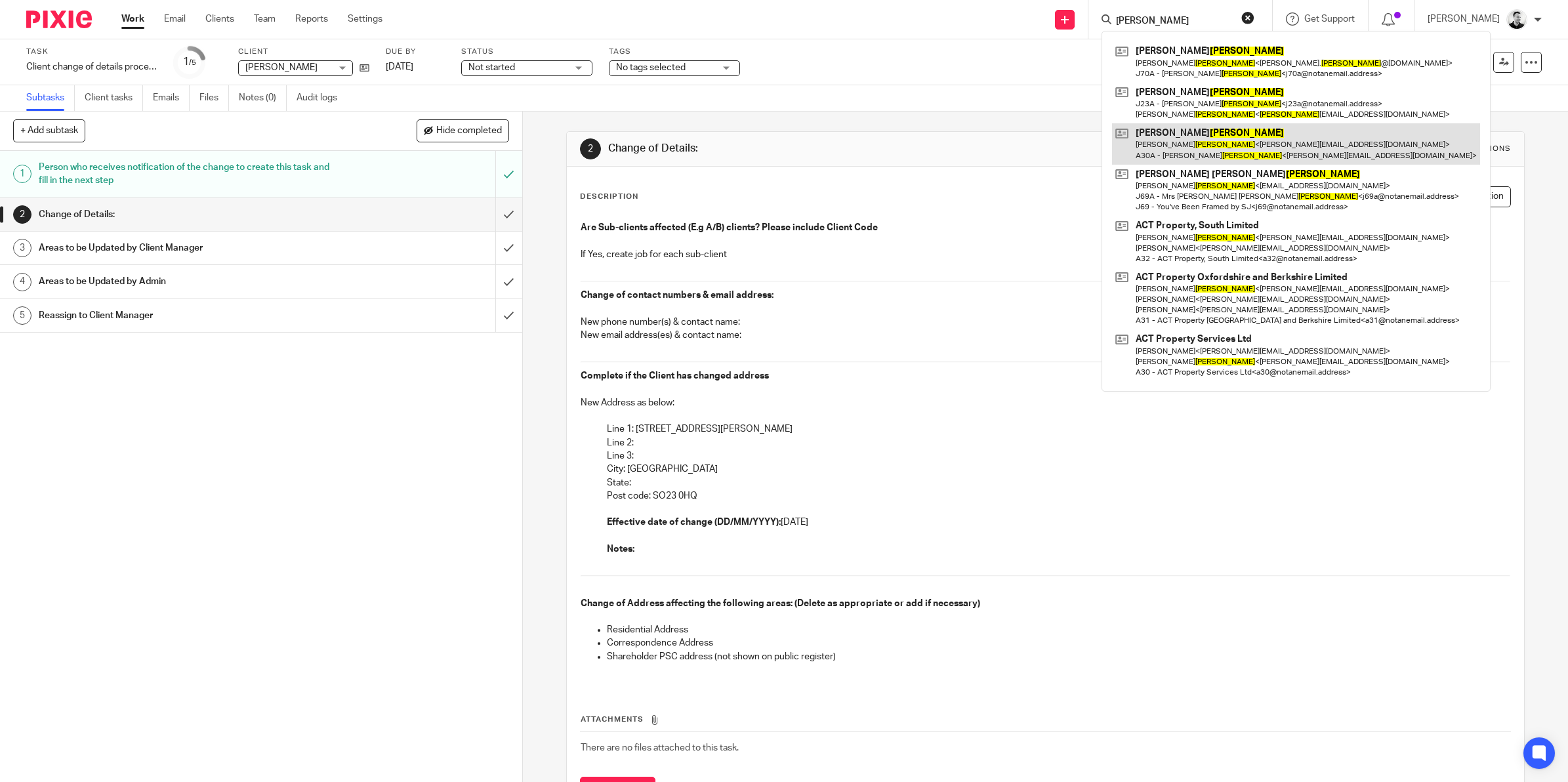
type input "jackson"
click at [1205, 143] on link at bounding box center [1295, 144] width 368 height 41
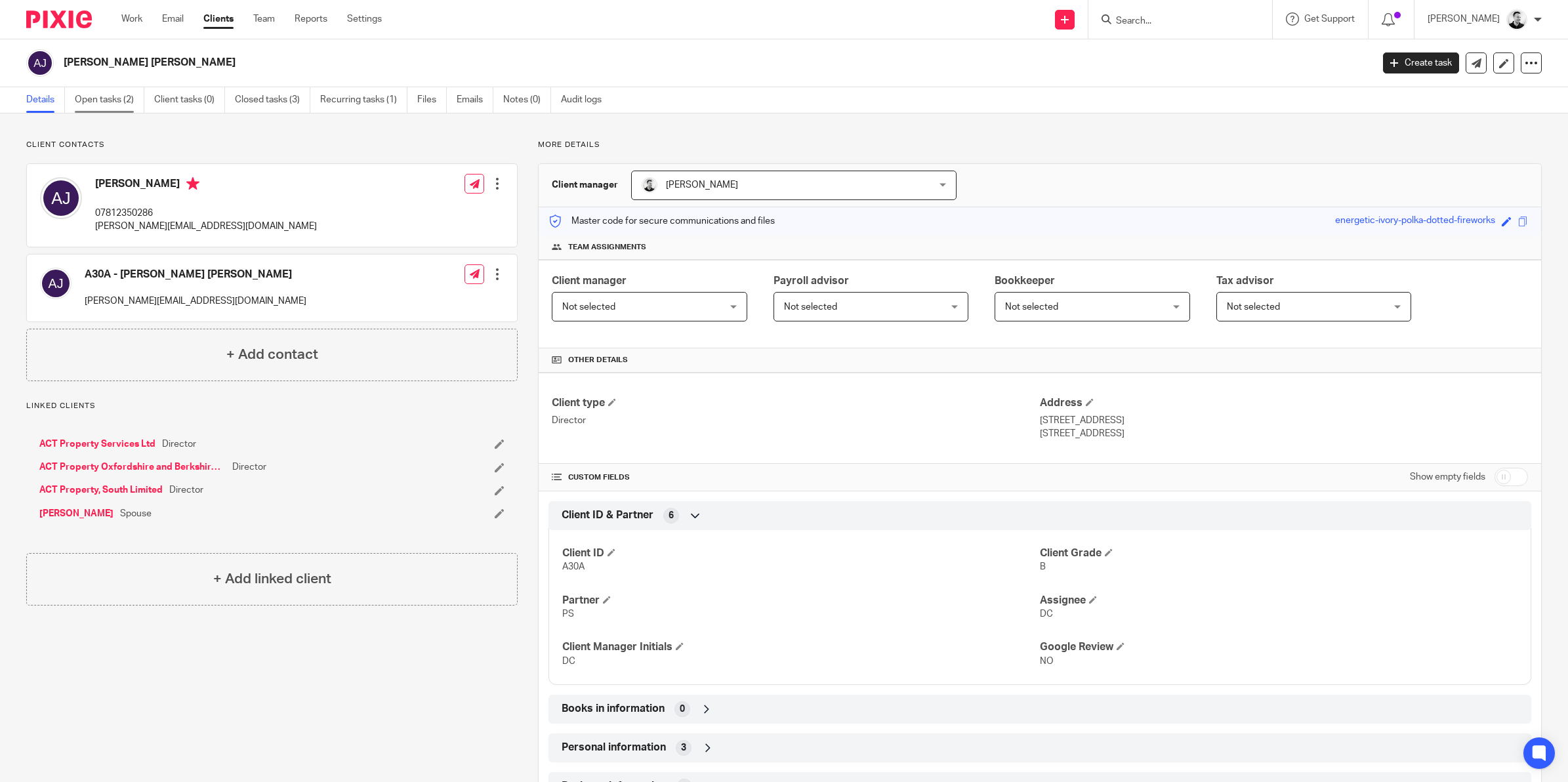
click at [111, 100] on link "Open tasks (2)" at bounding box center [110, 100] width 70 height 26
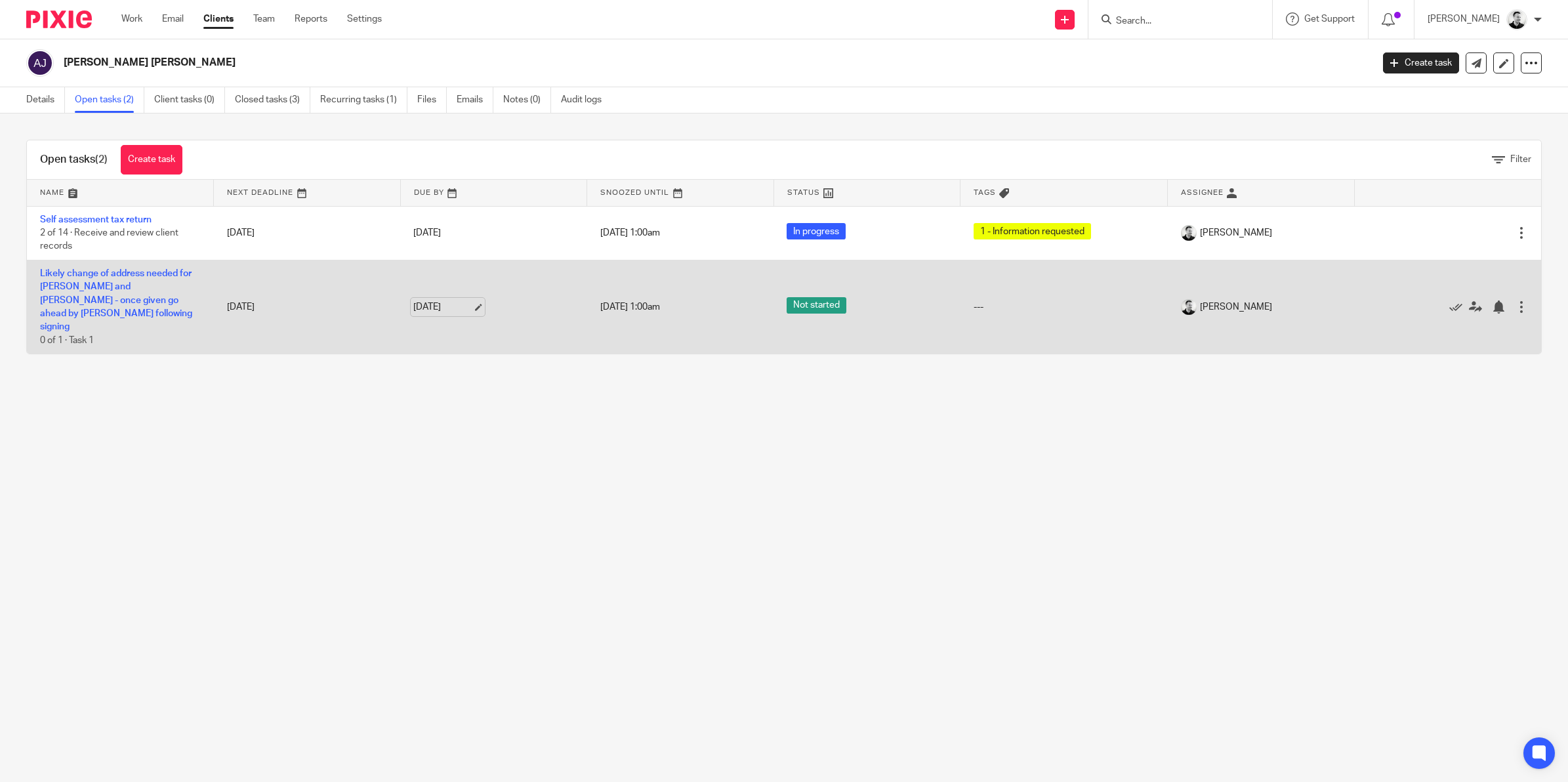
click at [425, 301] on link "[DATE]" at bounding box center [443, 307] width 59 height 14
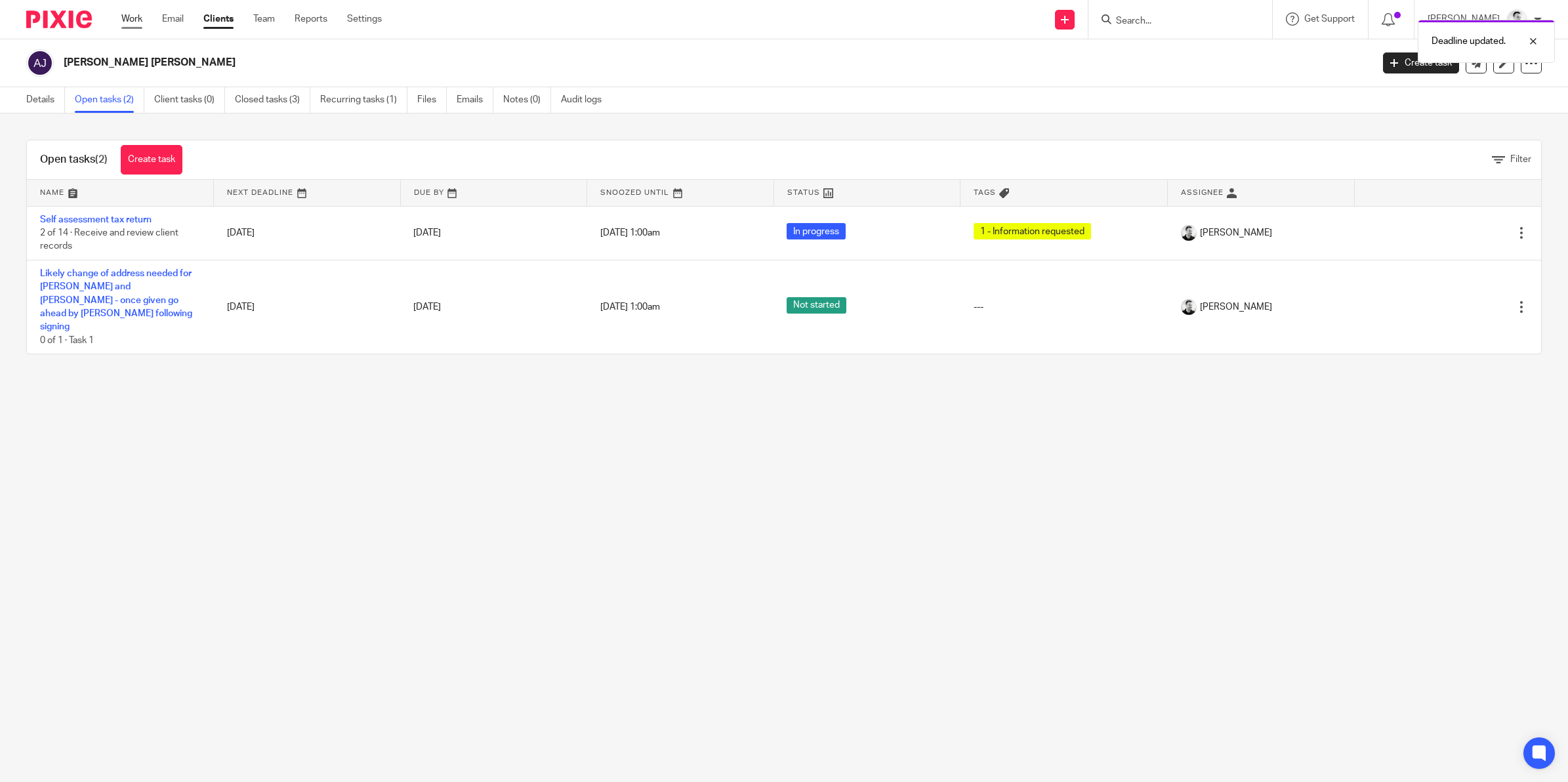
click at [138, 18] on link "Work" at bounding box center [132, 18] width 21 height 13
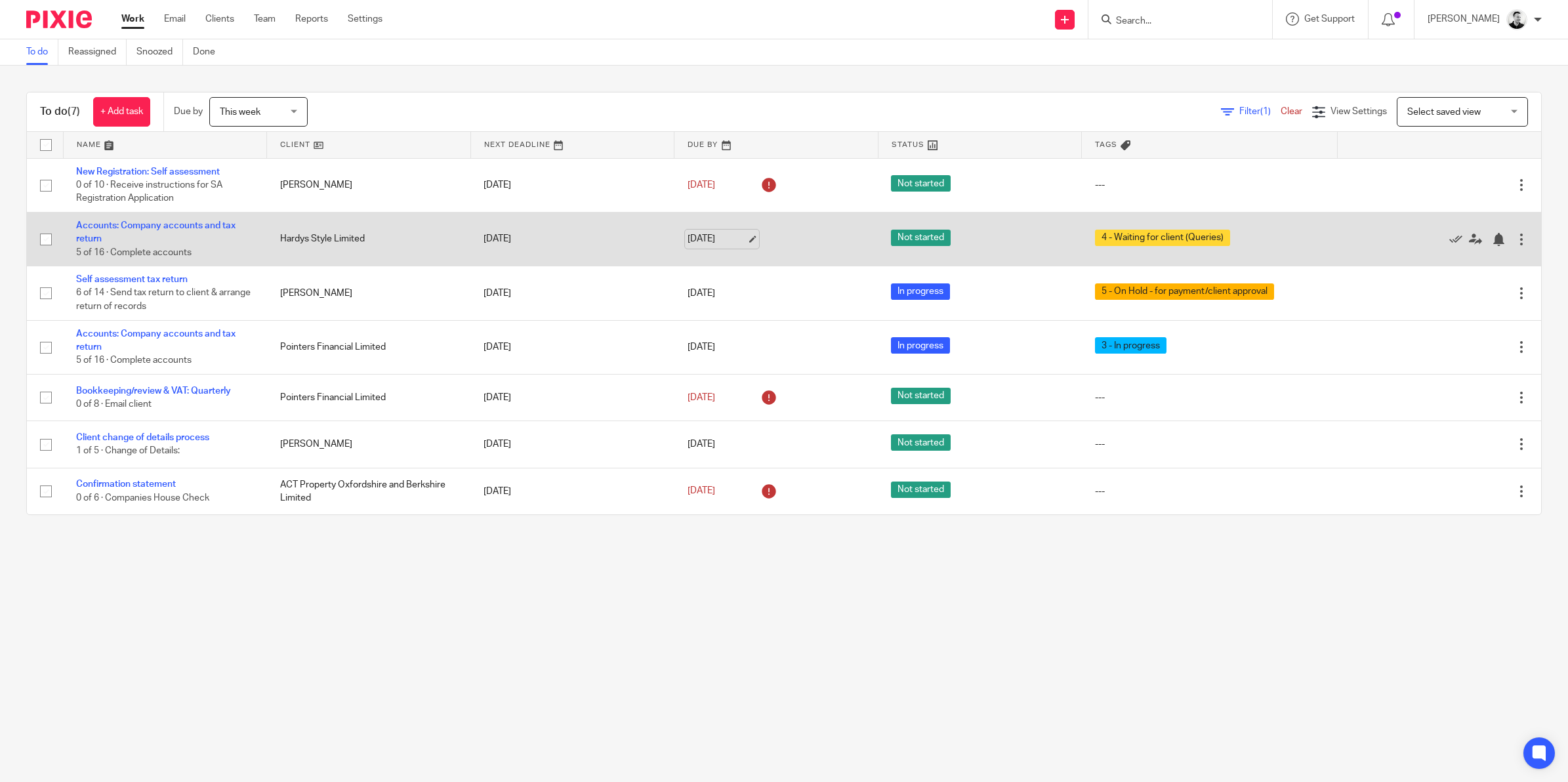
click at [697, 233] on link "[DATE]" at bounding box center [717, 239] width 59 height 14
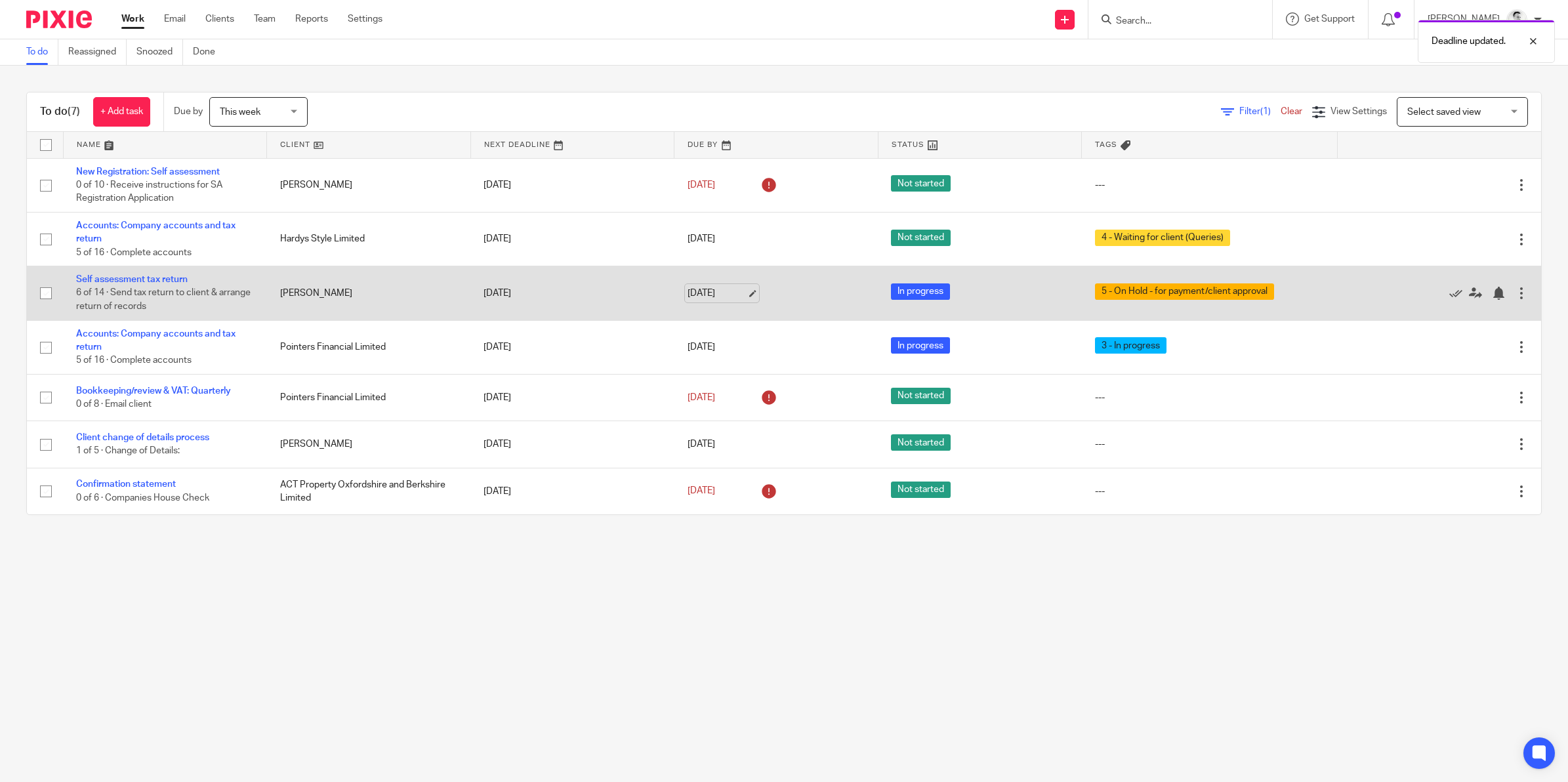
click at [706, 293] on link "[DATE]" at bounding box center [717, 294] width 59 height 14
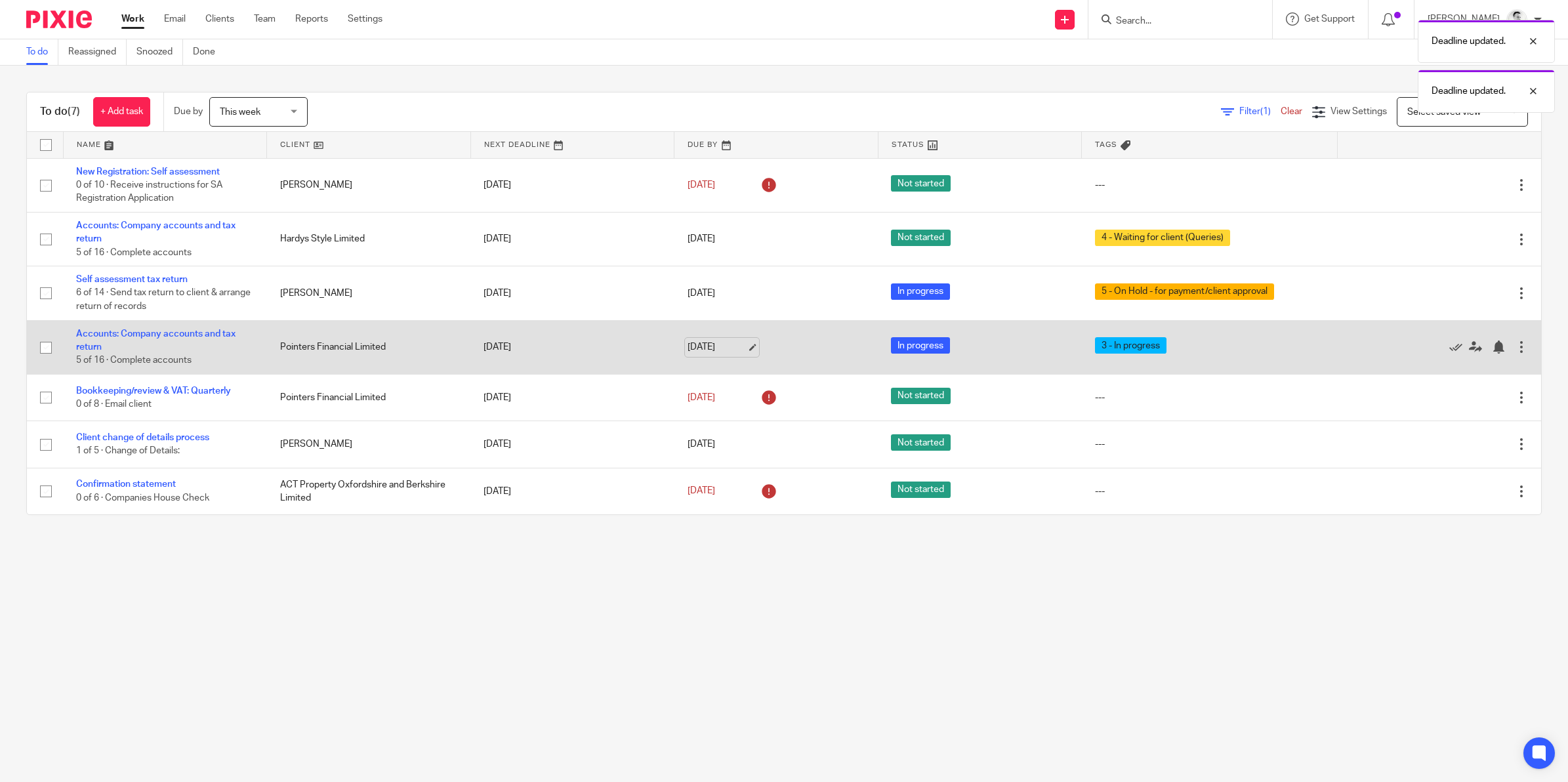
click at [706, 341] on link "[DATE]" at bounding box center [717, 347] width 59 height 14
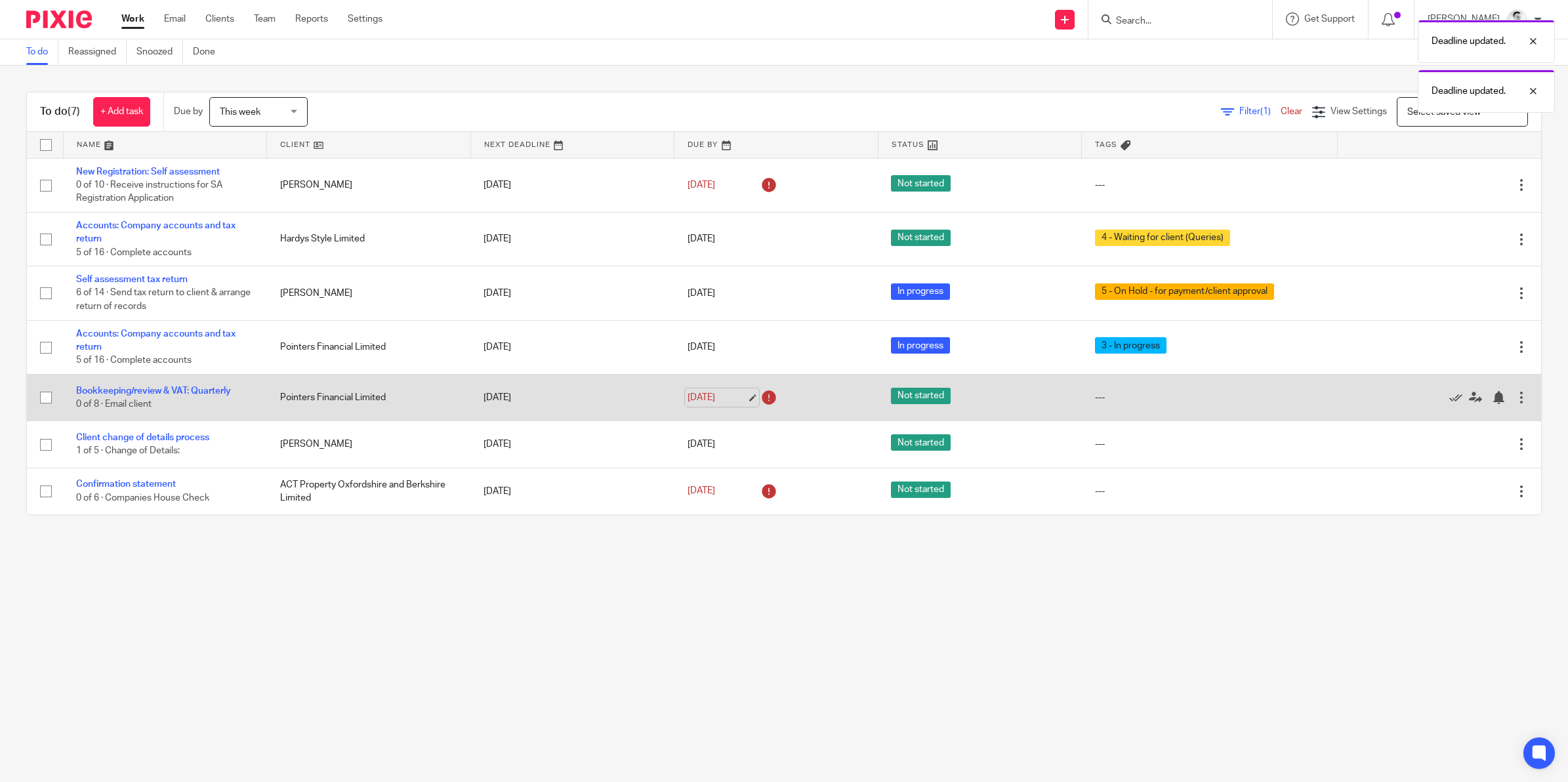
click at [695, 395] on link "[DATE]" at bounding box center [717, 397] width 59 height 14
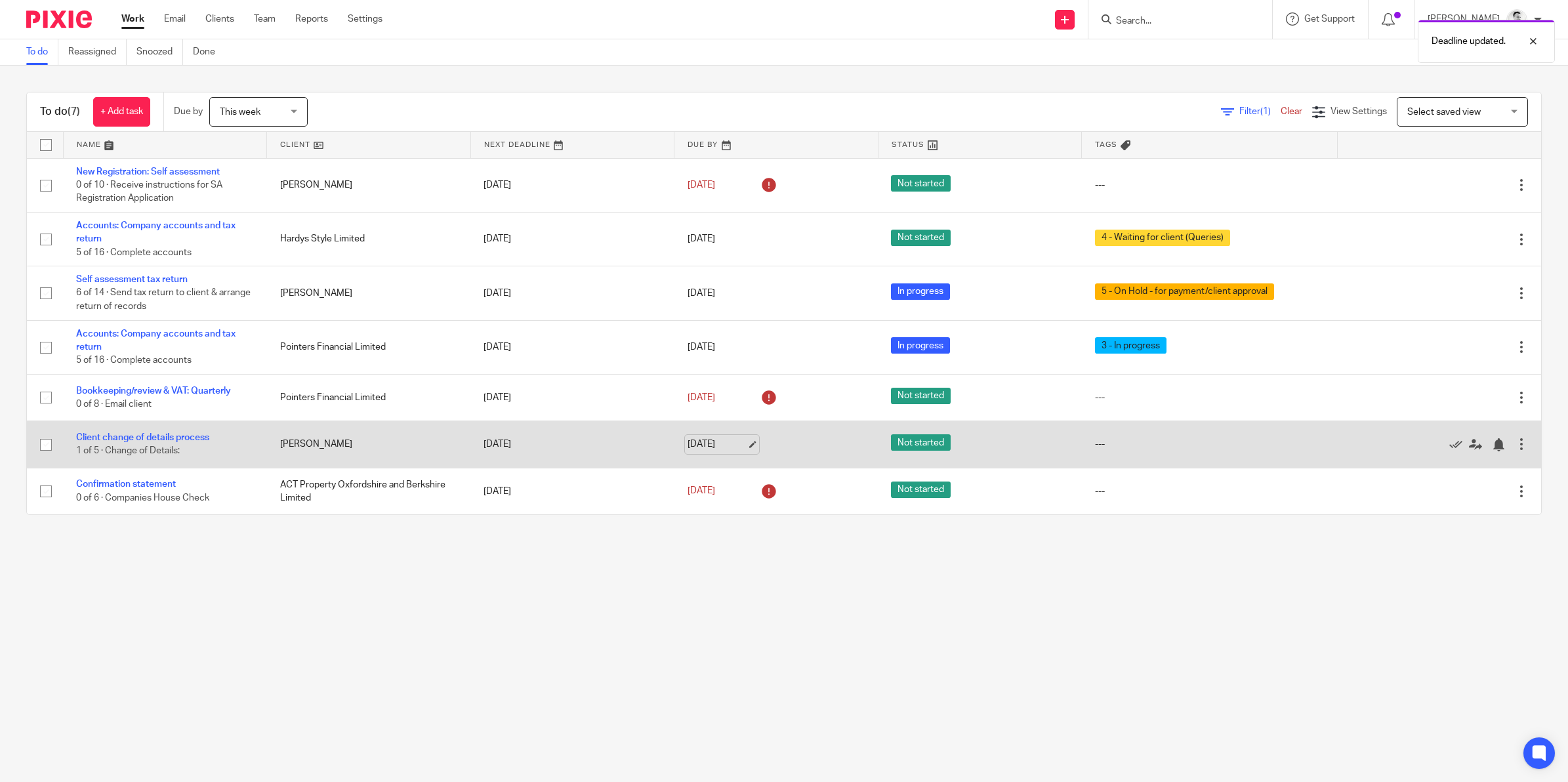
click at [706, 441] on link "[DATE]" at bounding box center [717, 444] width 59 height 14
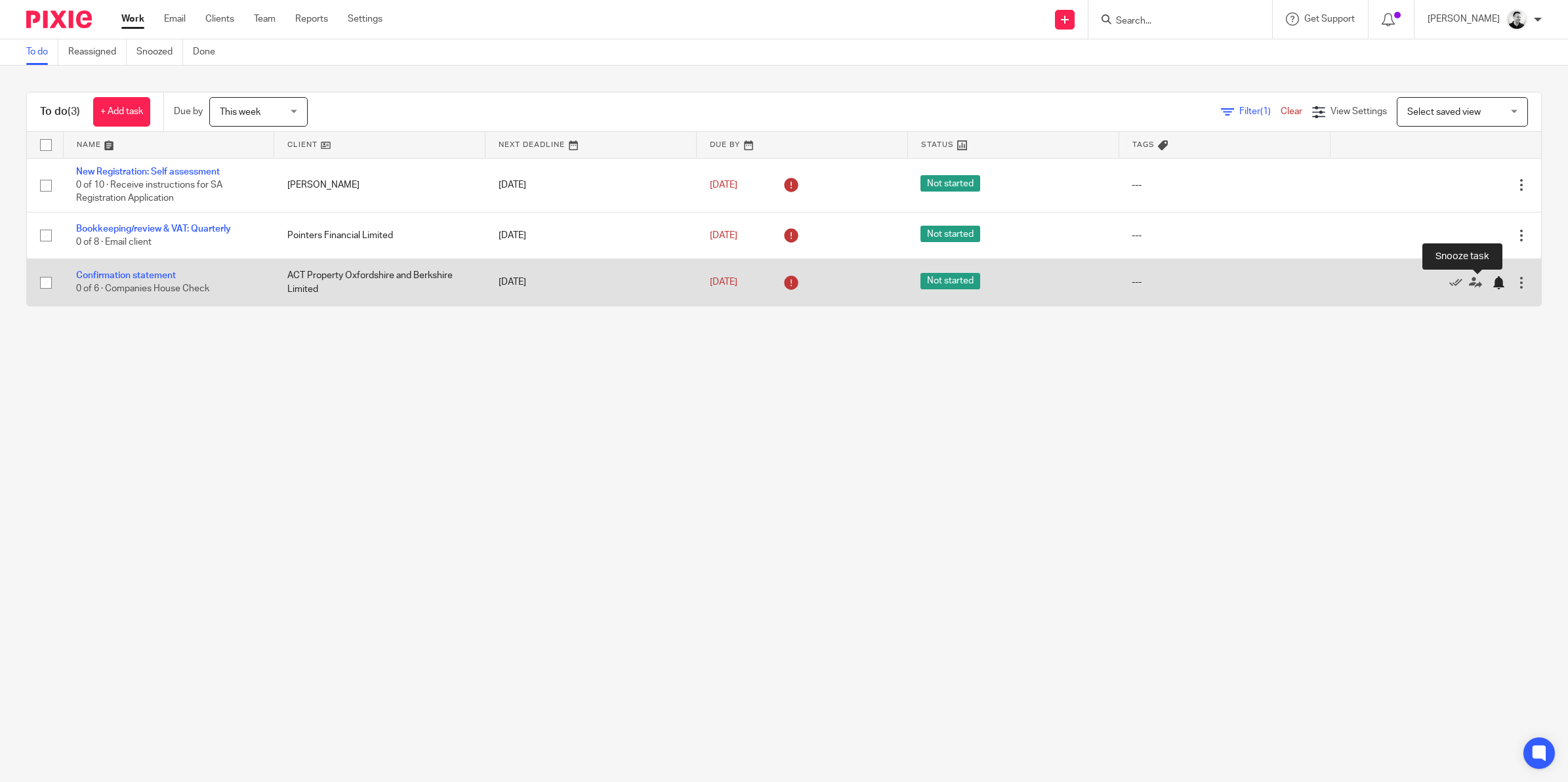
click at [1492, 282] on div at bounding box center [1498, 282] width 13 height 13
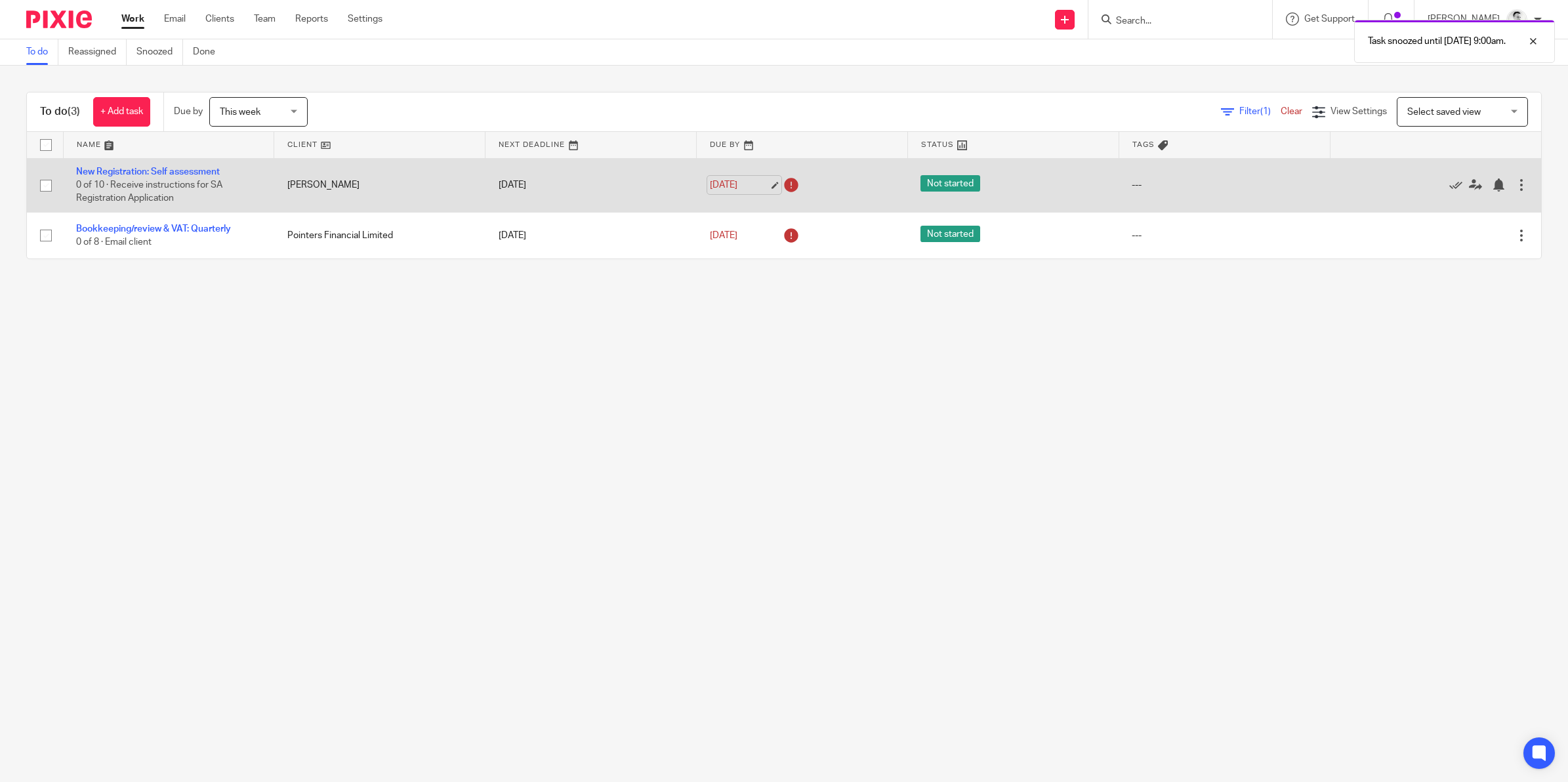
click at [724, 187] on link "[DATE]" at bounding box center [739, 185] width 59 height 14
